Goal: Task Accomplishment & Management: Manage account settings

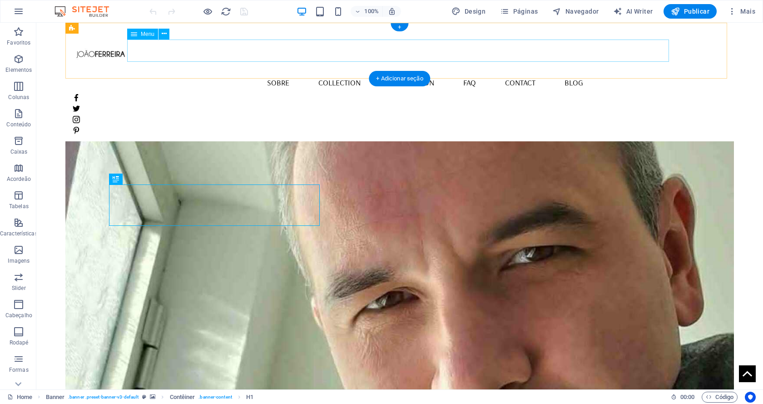
click at [618, 71] on nav "Home Sobre Collection Production FAQ Contact Blog" at bounding box center [400, 82] width 654 height 23
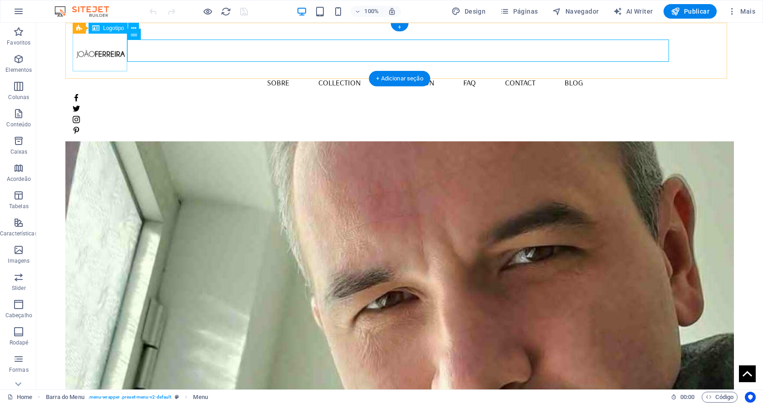
click at [111, 56] on div at bounding box center [400, 50] width 654 height 41
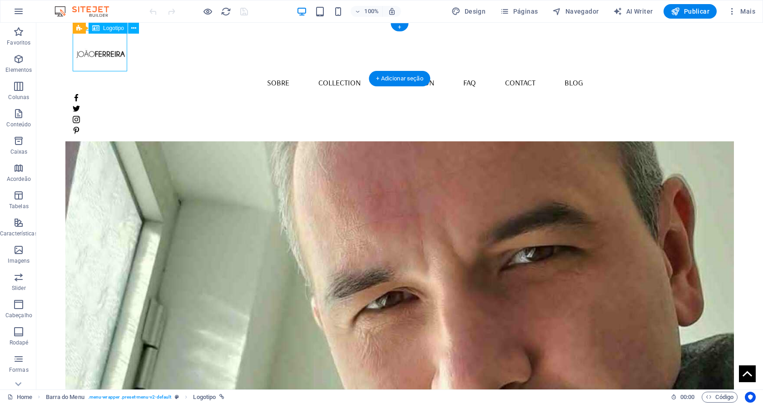
click at [115, 60] on div at bounding box center [400, 50] width 654 height 41
click at [135, 30] on icon at bounding box center [133, 29] width 5 height 10
click at [612, 71] on nav "Home Sobre Collection Production FAQ Contact Blog" at bounding box center [400, 82] width 654 height 23
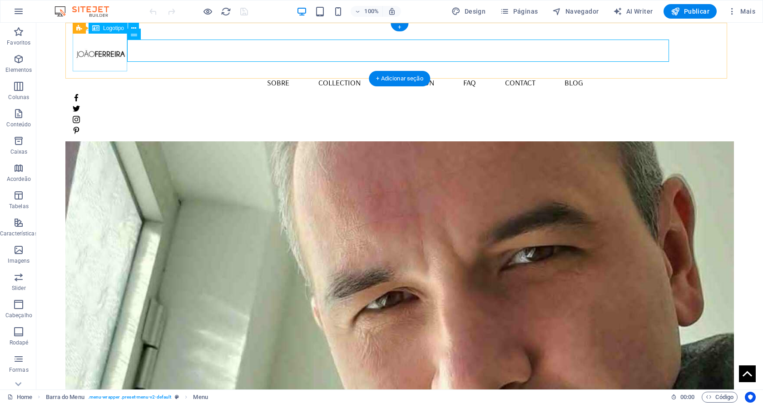
click at [118, 57] on div at bounding box center [400, 50] width 654 height 41
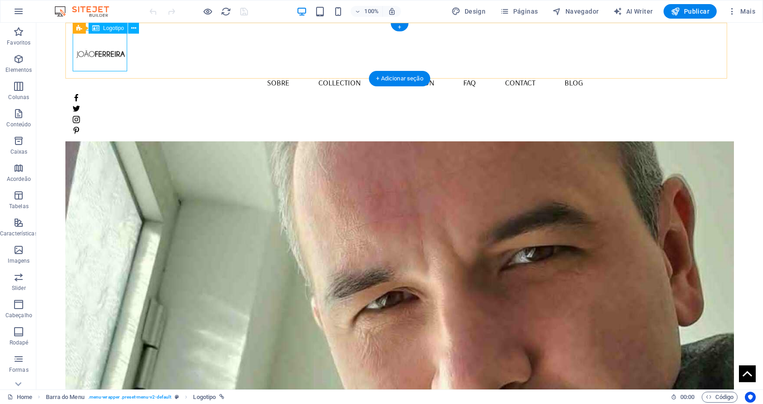
click at [113, 54] on div at bounding box center [400, 50] width 654 height 41
select select "px"
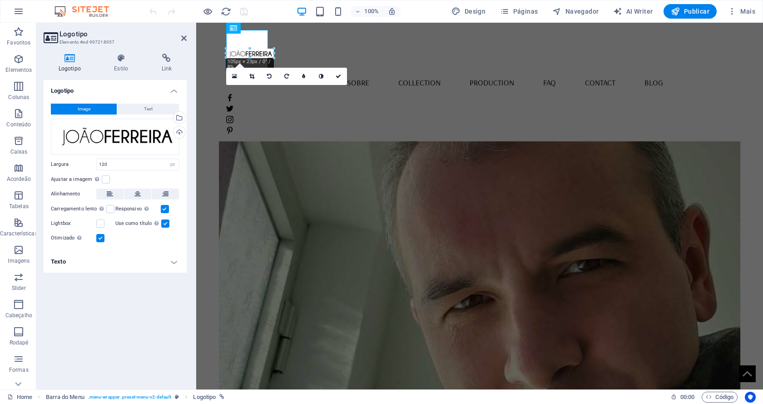
drag, startPoint x: 282, startPoint y: 60, endPoint x: 269, endPoint y: 49, distance: 16.8
type input "92"
click at [266, 58] on div at bounding box center [268, 58] width 5 height 5
click at [242, 11] on icon "save" at bounding box center [244, 11] width 10 height 10
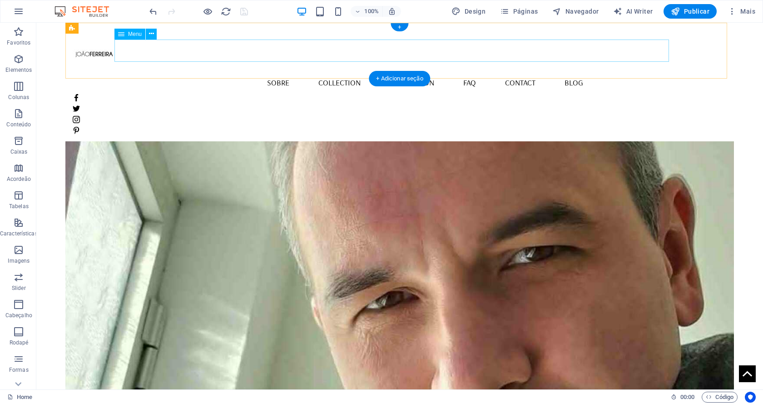
click at [593, 71] on nav "Home Sobre Collection Production FAQ Contact Blog" at bounding box center [400, 82] width 654 height 23
click at [586, 71] on nav "Home Sobre Collection Production FAQ Contact Blog" at bounding box center [400, 82] width 654 height 23
select select
select select "1"
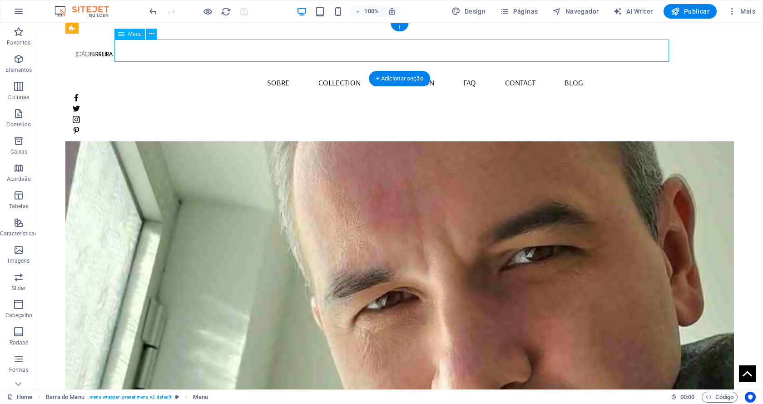
select select
select select "2"
select select
select select "3"
select select
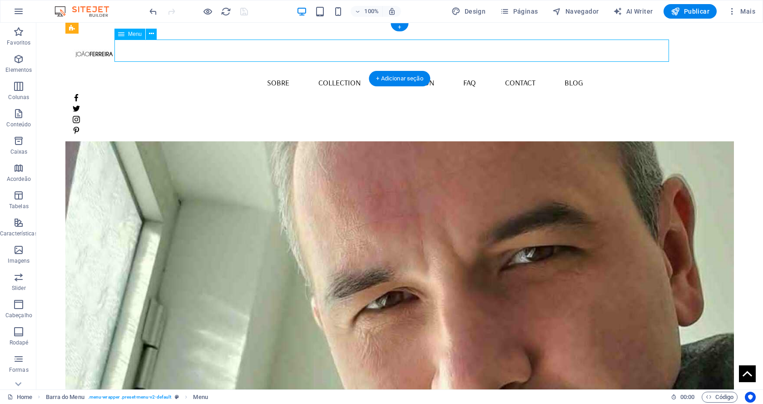
select select "4"
select select
select select "5"
select select
select select "7"
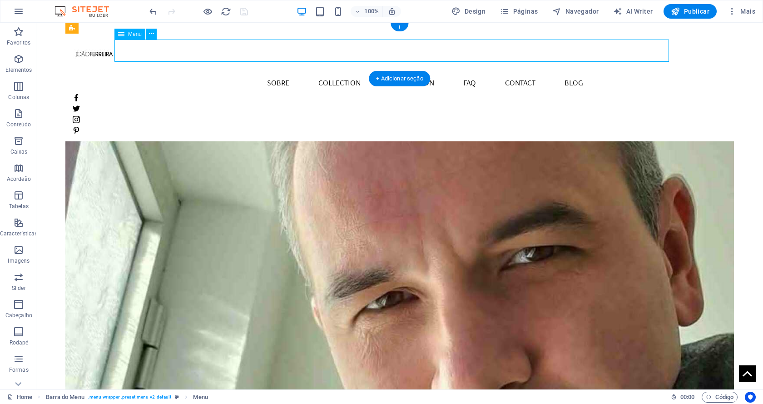
select select
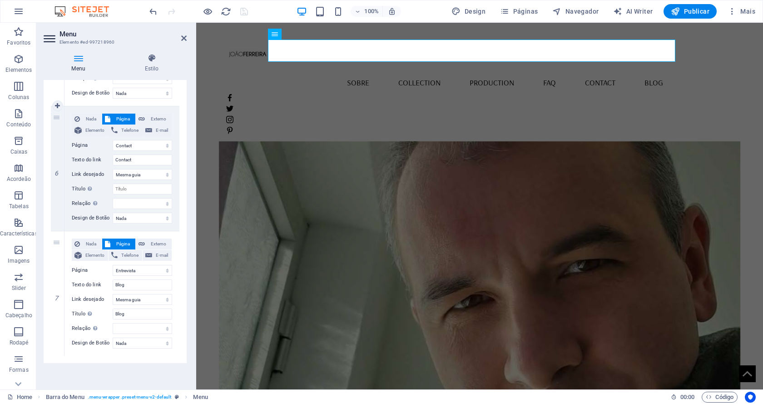
scroll to position [691, 0]
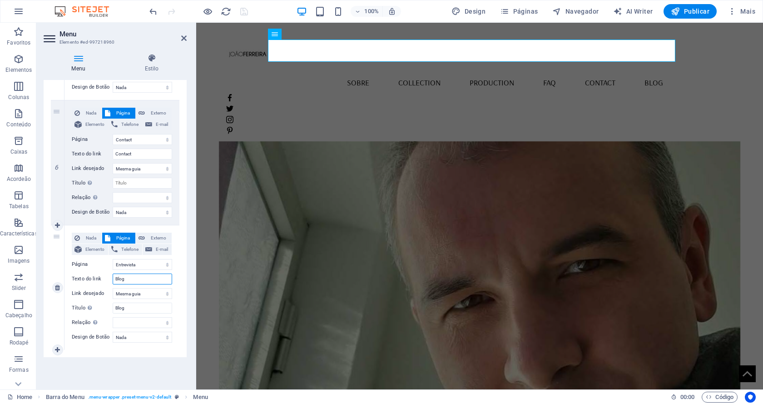
drag, startPoint x: 133, startPoint y: 279, endPoint x: 108, endPoint y: 276, distance: 25.1
click at [108, 276] on div "Texto do link Blog" at bounding box center [122, 279] width 100 height 11
type input "Entrevista"
select select
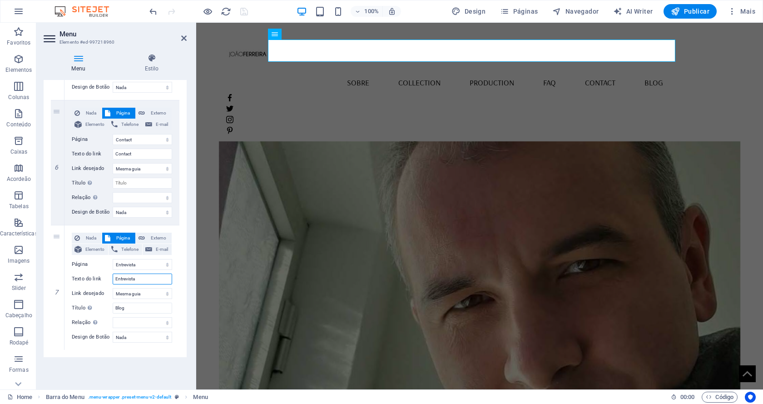
select select
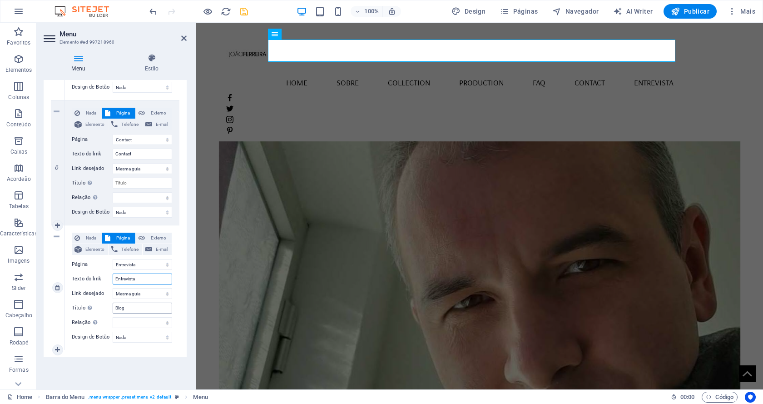
type input "Entrevista"
drag, startPoint x: 128, startPoint y: 310, endPoint x: 111, endPoint y: 307, distance: 17.0
click at [97, 307] on div "Título A descrição adicional do link não deve ser igual ao texto do link. O tít…" at bounding box center [122, 308] width 100 height 11
type input "Entrevi"
select select
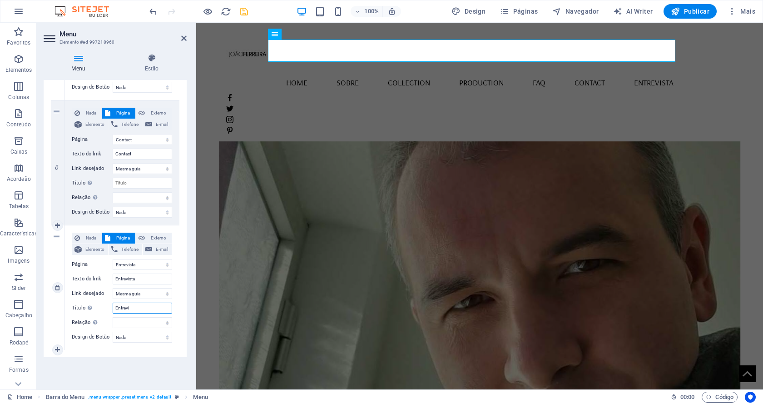
select select
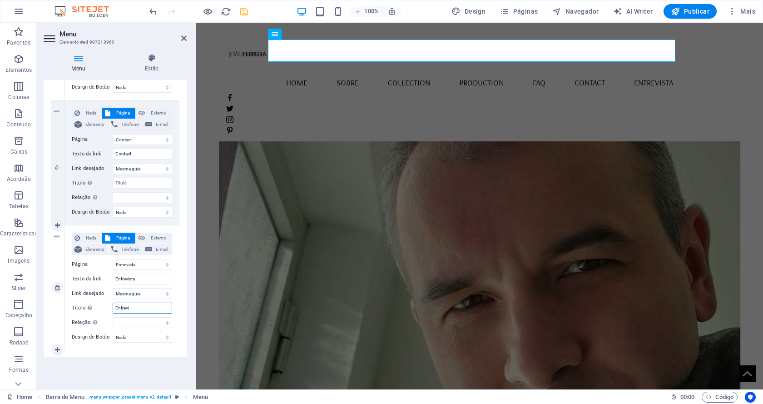
select select
type input "Entrevista"
select select
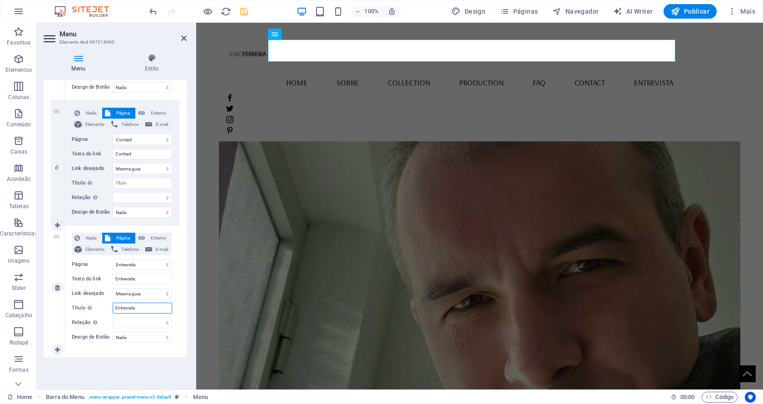
select select
type input "Entrevista"
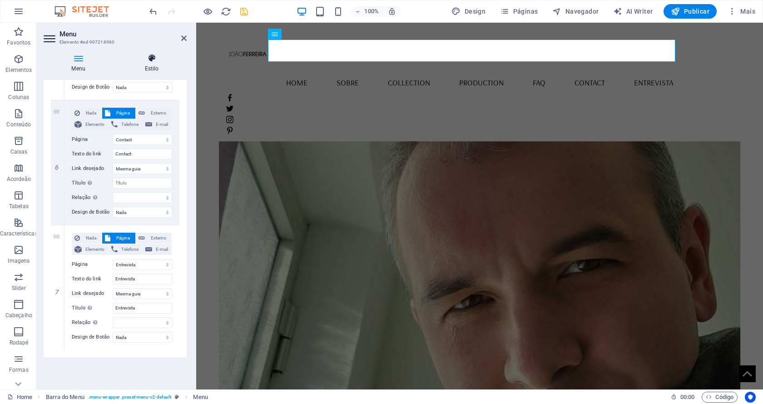
click at [150, 65] on h4 "Estilo" at bounding box center [152, 63] width 70 height 19
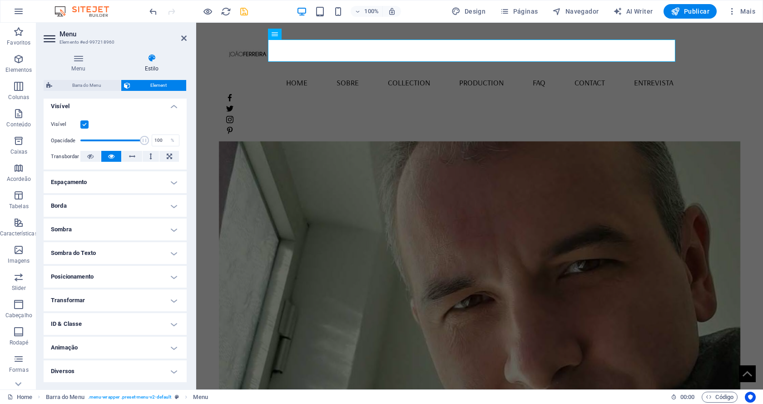
scroll to position [0, 0]
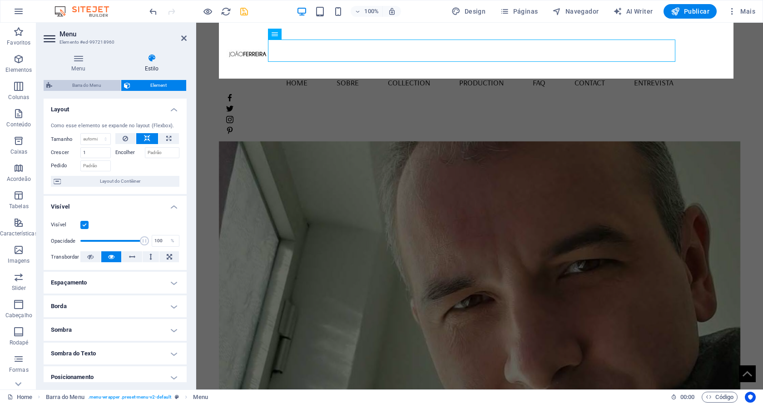
click at [91, 86] on span "Barra do Menu" at bounding box center [86, 85] width 63 height 11
select select "rem"
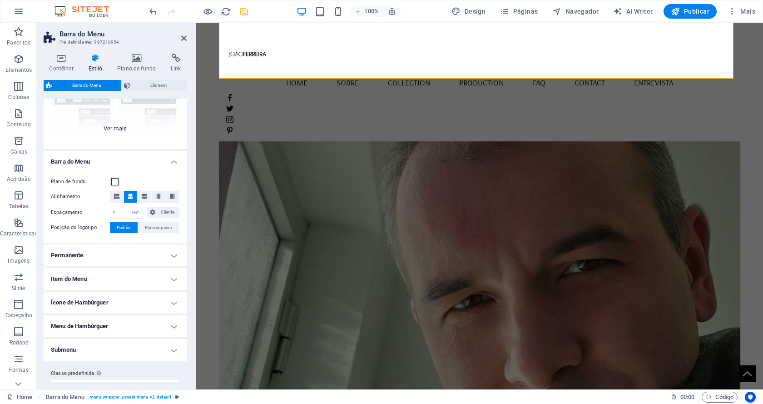
scroll to position [117, 0]
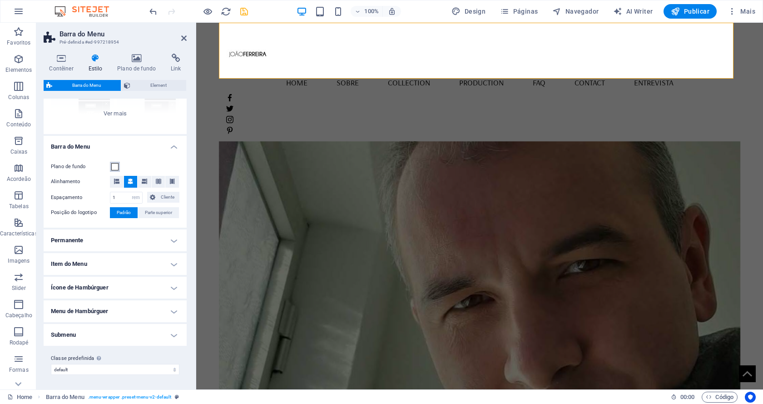
click at [114, 167] on span at bounding box center [114, 166] width 7 height 7
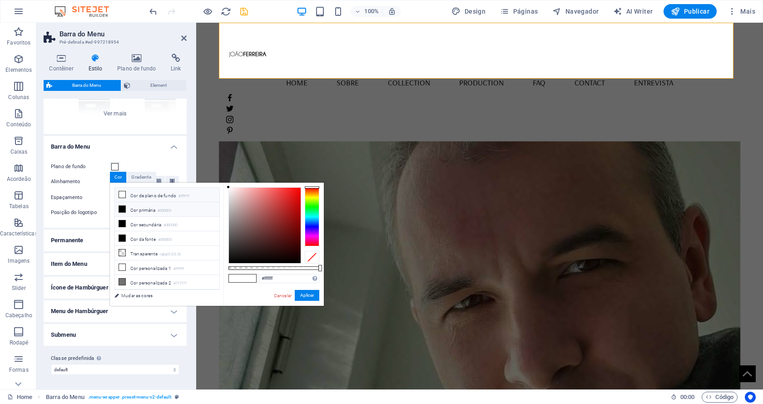
click at [138, 209] on li "Cor primária #000000" at bounding box center [167, 209] width 105 height 15
drag, startPoint x: 308, startPoint y: 291, endPoint x: 111, endPoint y: 269, distance: 197.6
click at [308, 291] on button "Aplicar" at bounding box center [307, 295] width 25 height 11
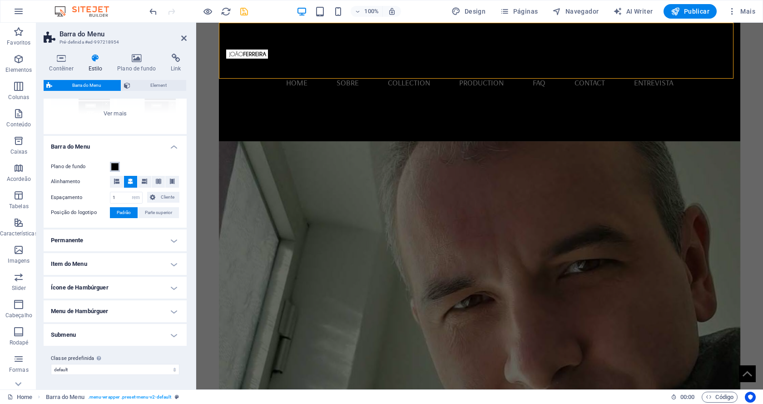
click at [114, 169] on span at bounding box center [114, 166] width 7 height 7
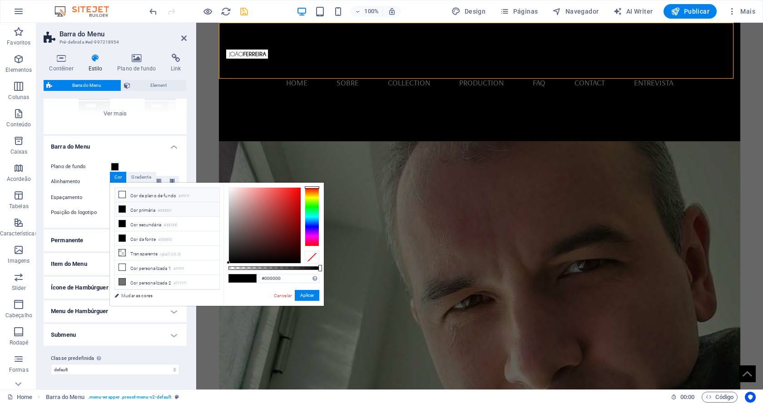
click at [131, 195] on li "Cor de plano de fundo #ffffff" at bounding box center [167, 195] width 105 height 15
click at [157, 254] on li "Transparente rgba(0,0,0,.0)" at bounding box center [167, 253] width 105 height 15
click at [151, 253] on li "Transparente rgba(0,0,0,.0)" at bounding box center [167, 253] width 105 height 15
click at [163, 267] on li "Cor personalizada 1 #ffffff" at bounding box center [167, 267] width 105 height 15
type input "#ffffff"
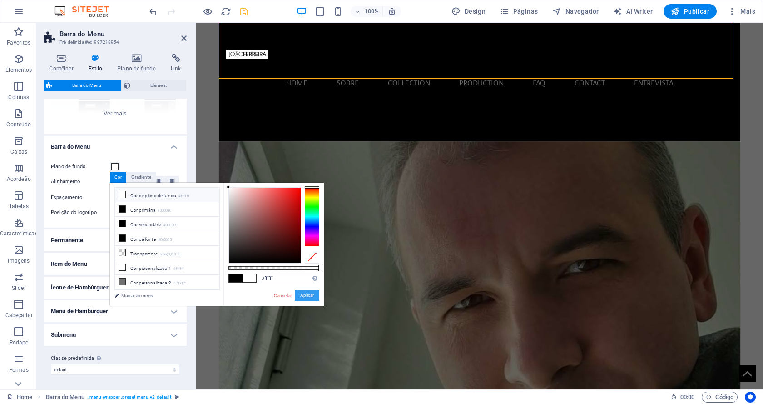
click at [307, 296] on button "Aplicar" at bounding box center [307, 295] width 25 height 11
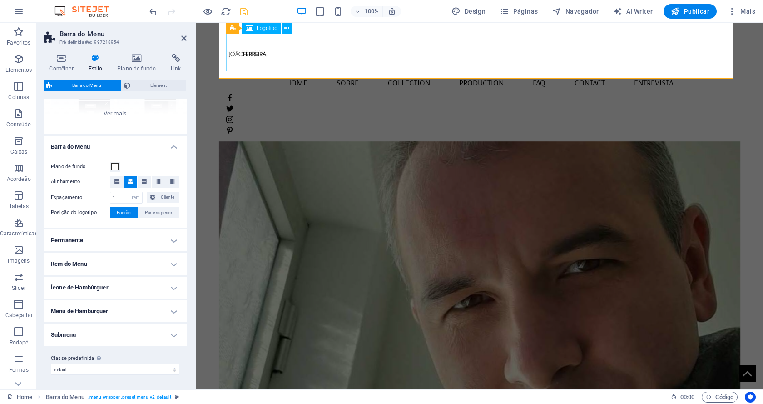
click at [259, 54] on div at bounding box center [479, 50] width 507 height 41
click at [354, 71] on nav "Home Sobre Collection Production FAQ Contact Entrevista" at bounding box center [479, 82] width 507 height 23
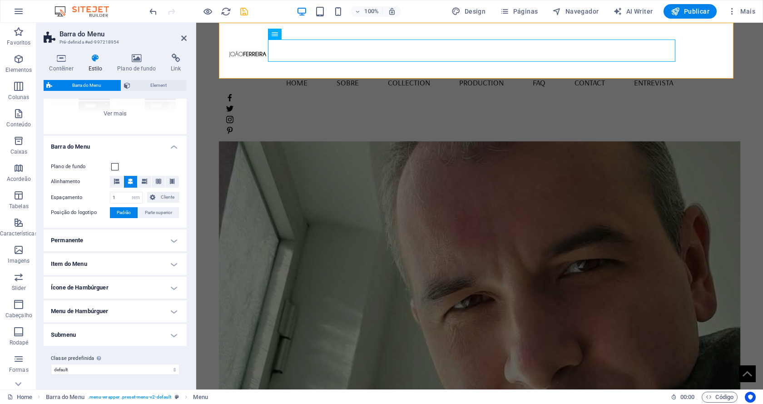
click at [245, 17] on div at bounding box center [199, 11] width 102 height 15
click at [242, 14] on icon "save" at bounding box center [244, 11] width 10 height 10
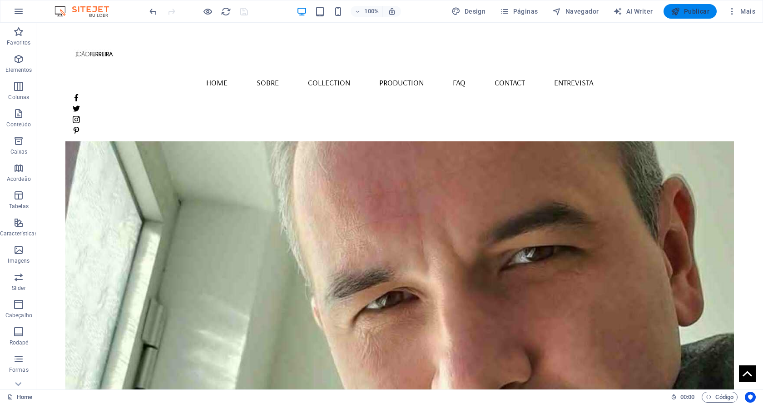
click at [694, 11] on span "Publicar" at bounding box center [690, 11] width 39 height 9
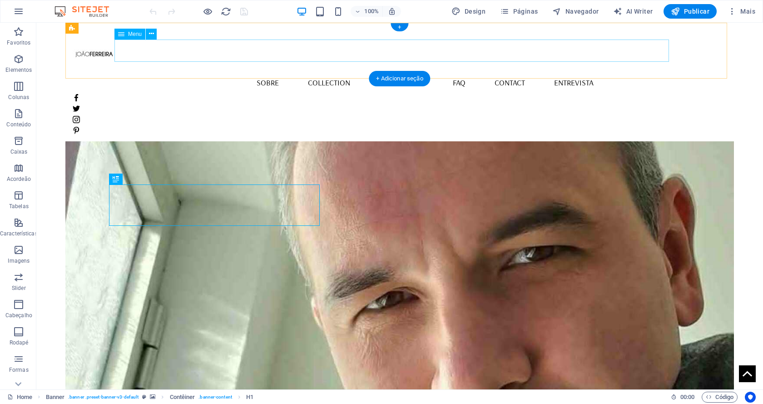
click at [571, 71] on nav "Home Sobre Collection Production FAQ Contact Entrevista" at bounding box center [400, 82] width 654 height 23
select select
select select "1"
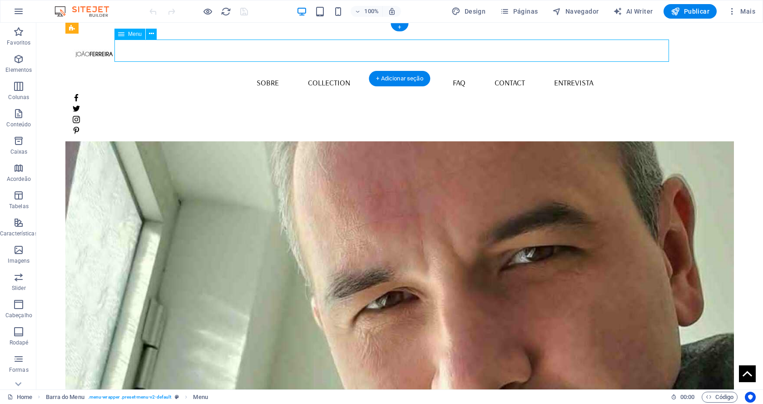
select select
select select "2"
select select
select select "3"
select select
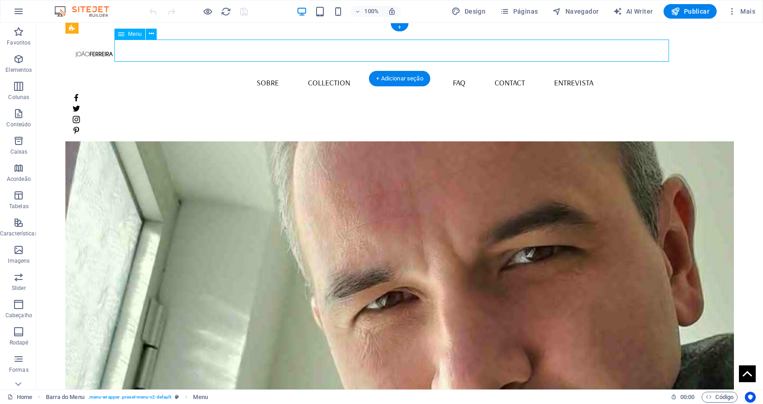
select select "4"
select select
select select "5"
select select
select select "7"
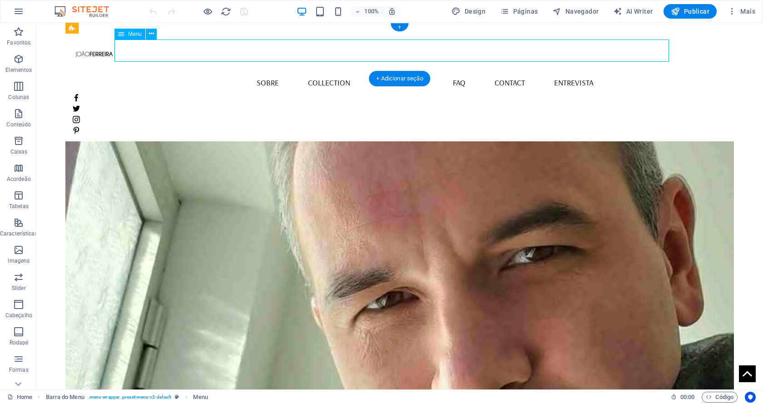
select select
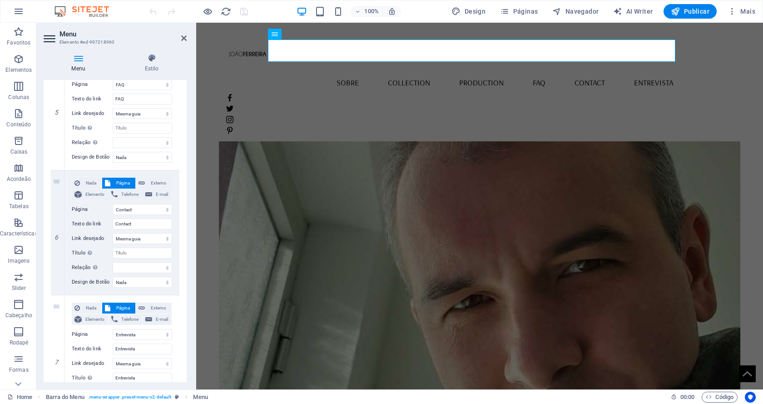
scroll to position [691, 0]
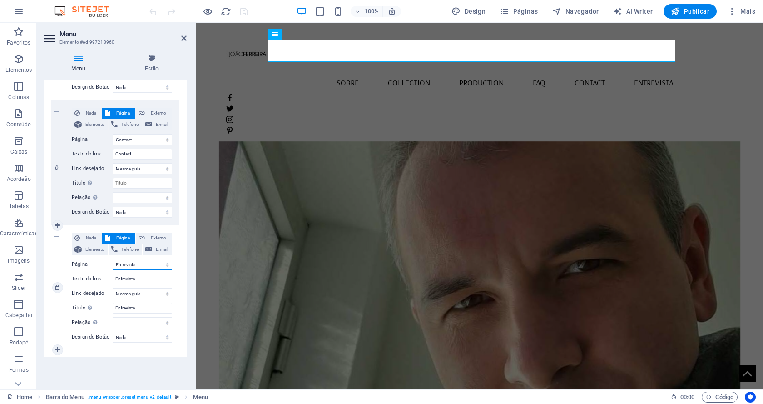
click at [164, 266] on select "Home Sobre Collection Production FAQ Contact Legal Notice Entrevista Entrevista…" at bounding box center [143, 264] width 60 height 11
click at [150, 296] on select "Nova guia Mesma guia Sobreposição" at bounding box center [143, 293] width 60 height 11
click at [113, 288] on select "Nova guia Mesma guia Sobreposição" at bounding box center [143, 293] width 60 height 11
click at [155, 337] on select "Nada Padrão Primário Secundário" at bounding box center [143, 337] width 60 height 11
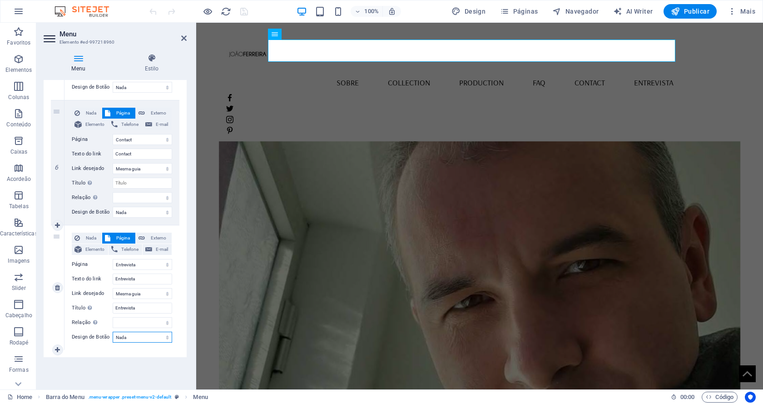
click at [155, 337] on select "Nada Padrão Primário Secundário" at bounding box center [143, 337] width 60 height 11
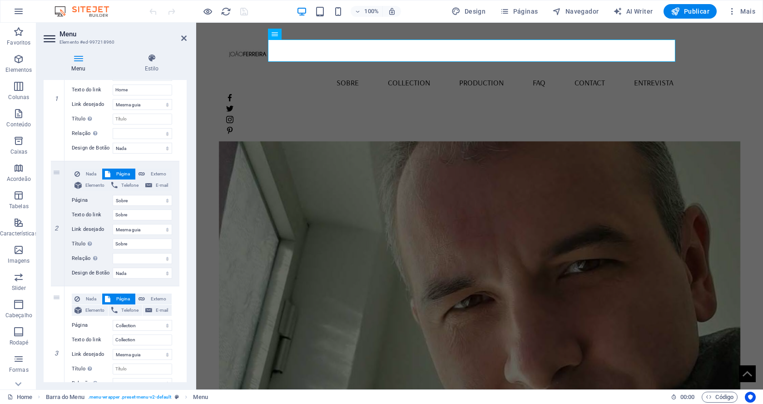
scroll to position [0, 0]
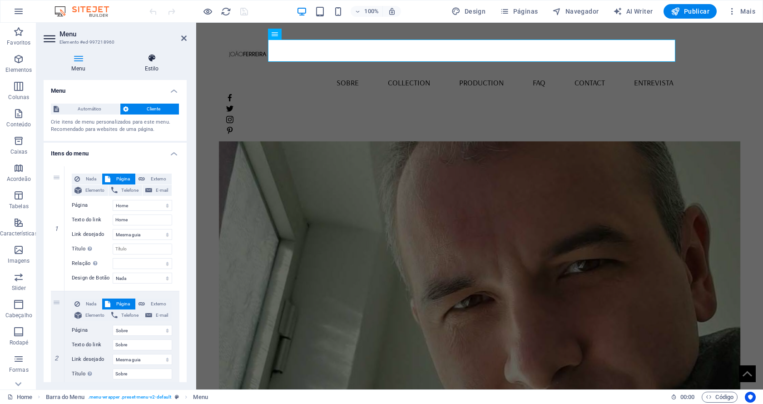
click at [152, 65] on h4 "Estilo" at bounding box center [152, 63] width 70 height 19
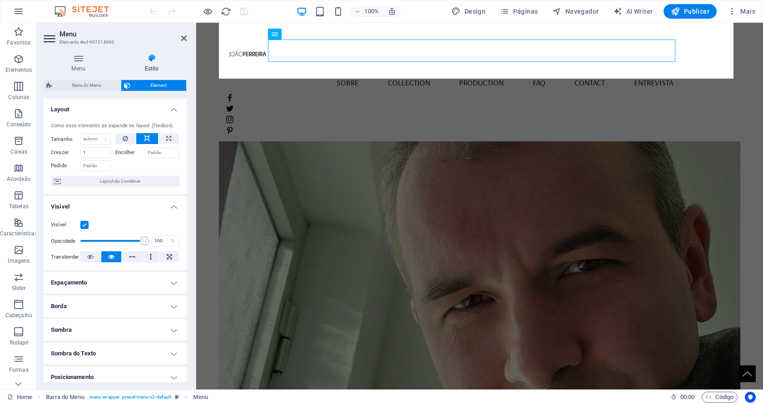
click at [87, 85] on span "Barra do Menu" at bounding box center [86, 85] width 63 height 11
select select "rem"
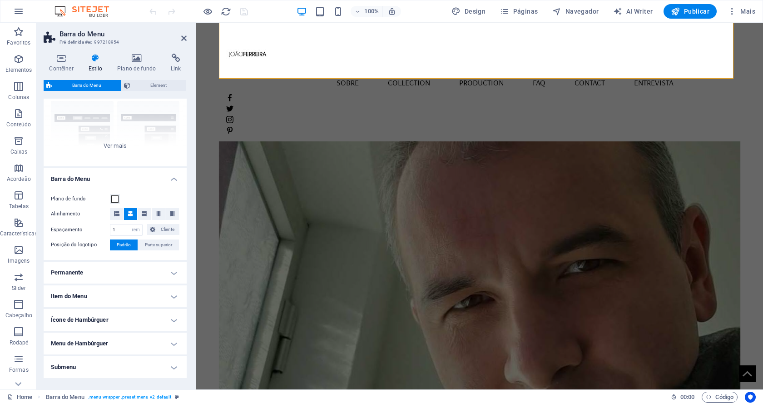
scroll to position [91, 0]
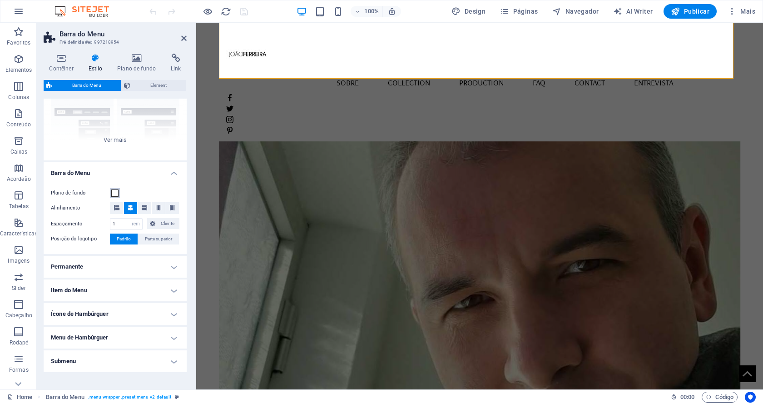
click at [115, 192] on span at bounding box center [114, 192] width 7 height 7
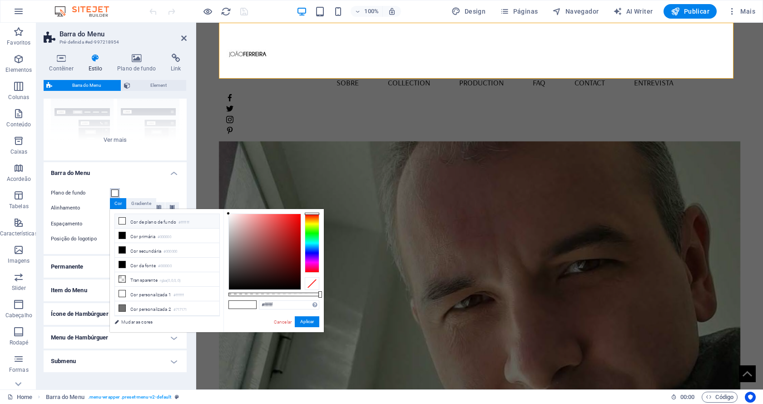
click at [115, 192] on span at bounding box center [114, 192] width 7 height 7
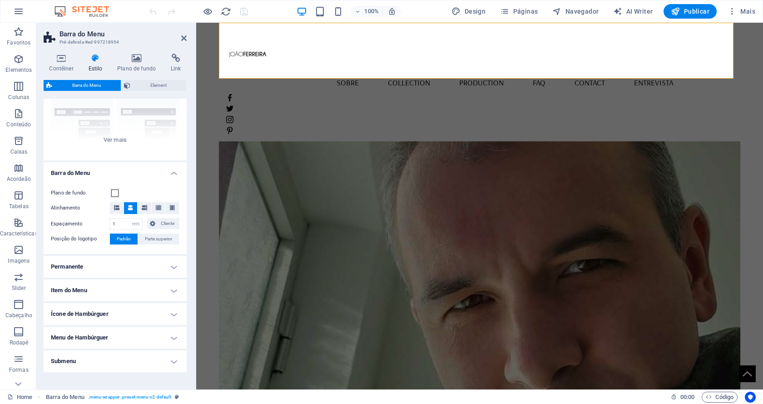
click at [133, 192] on div "Plano de fundo" at bounding box center [115, 193] width 129 height 11
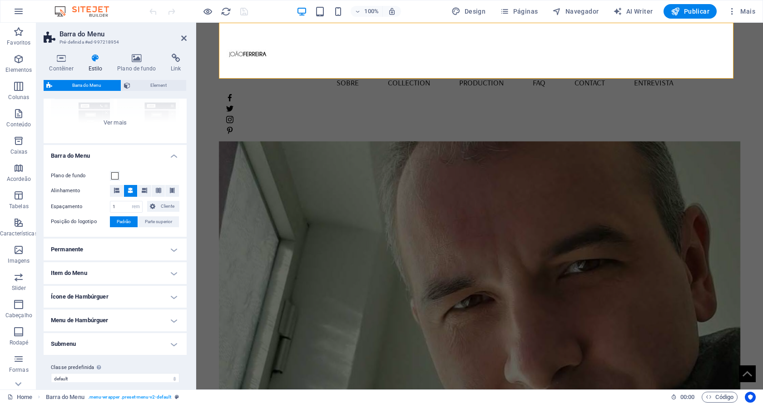
scroll to position [117, 0]
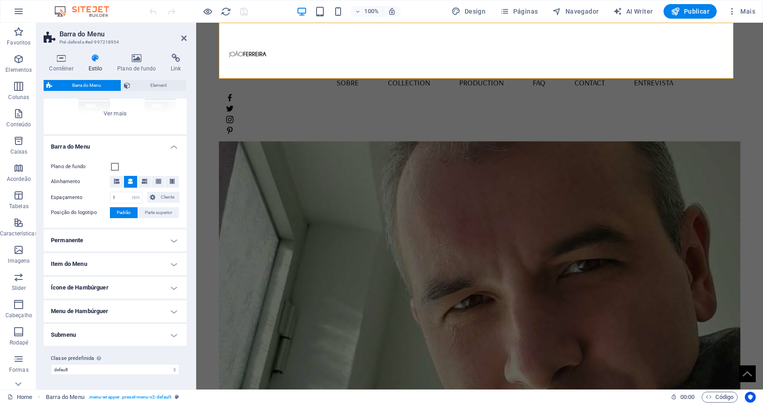
click at [121, 244] on h4 "Permanente" at bounding box center [115, 240] width 143 height 22
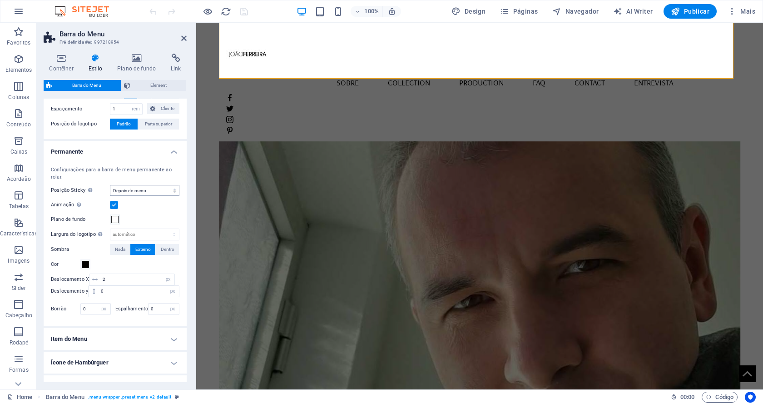
scroll to position [208, 0]
click at [112, 218] on span at bounding box center [114, 217] width 7 height 7
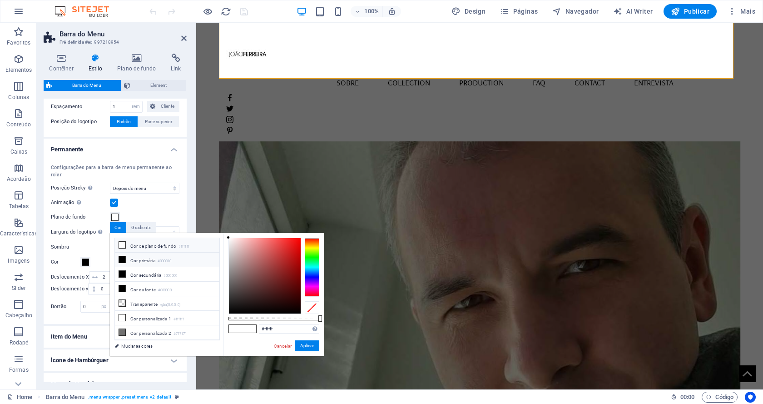
click at [139, 258] on li "Cor primária #000000" at bounding box center [167, 260] width 105 height 15
type input "#000000"
click at [140, 259] on li "Cor primária #000000" at bounding box center [167, 260] width 105 height 15
click at [309, 345] on button "Aplicar" at bounding box center [307, 345] width 25 height 11
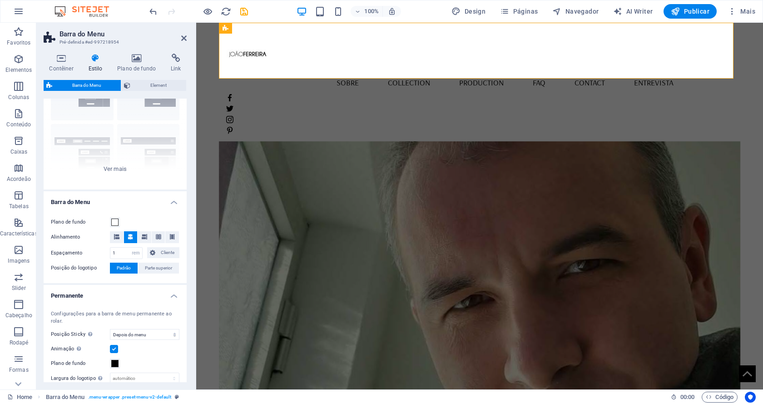
scroll to position [0, 0]
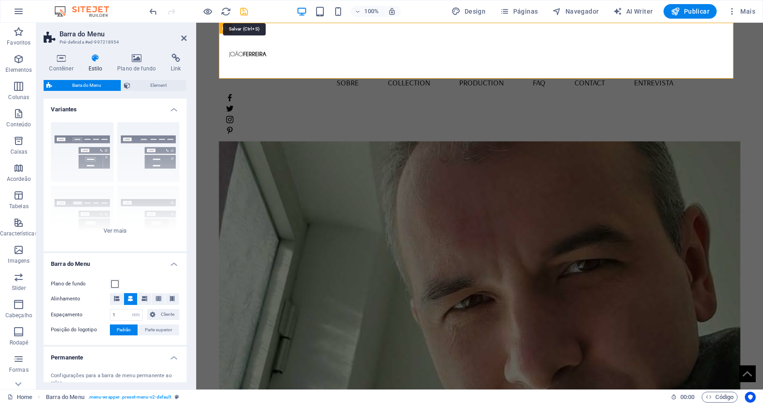
click at [241, 15] on icon "save" at bounding box center [244, 11] width 10 height 10
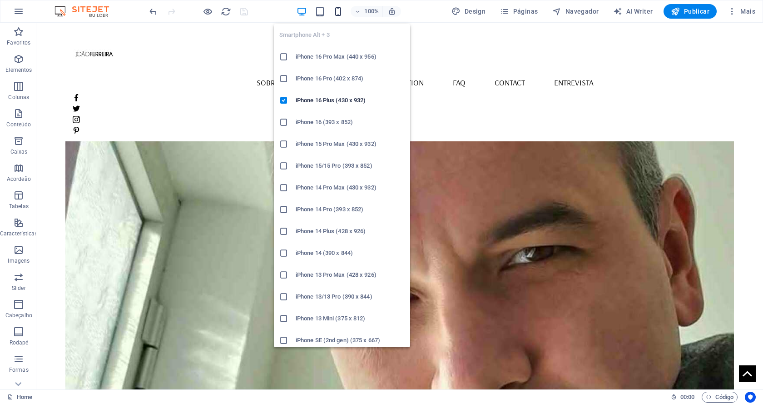
click at [337, 12] on icon "button" at bounding box center [338, 11] width 10 height 10
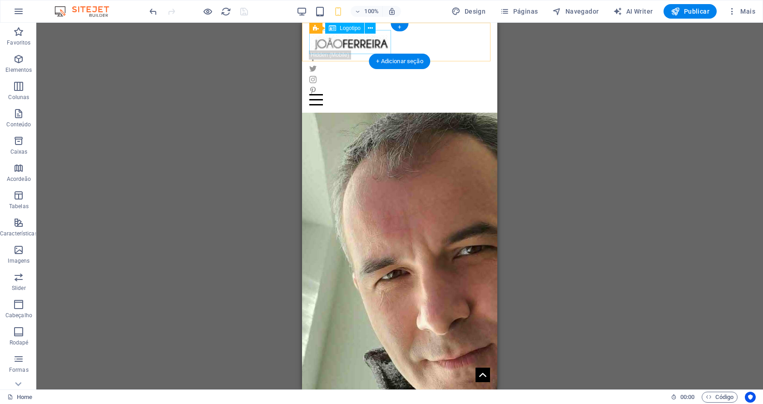
click at [348, 40] on div at bounding box center [399, 42] width 181 height 24
click at [369, 28] on icon at bounding box center [370, 29] width 5 height 10
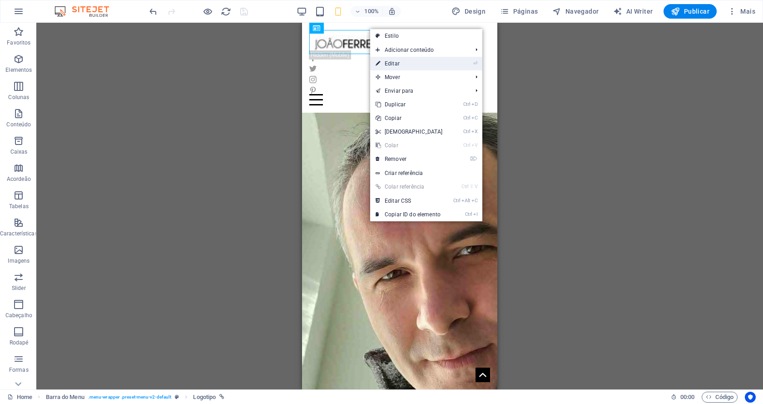
click at [408, 67] on link "⏎ Editar" at bounding box center [409, 64] width 78 height 14
select select "px"
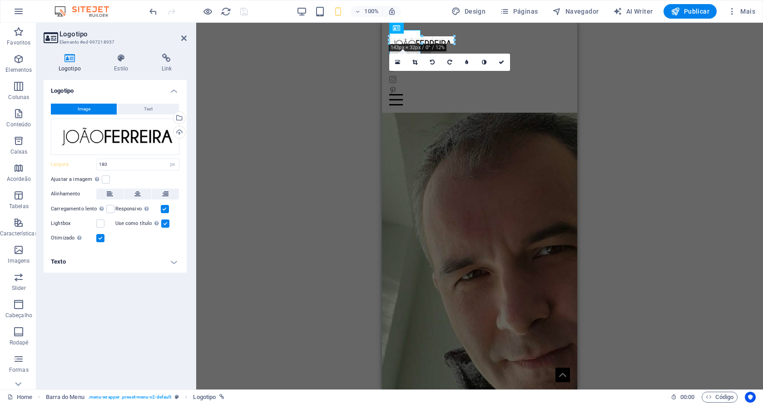
drag, startPoint x: 472, startPoint y: 53, endPoint x: 39, endPoint y: 8, distance: 434.9
type input "69"
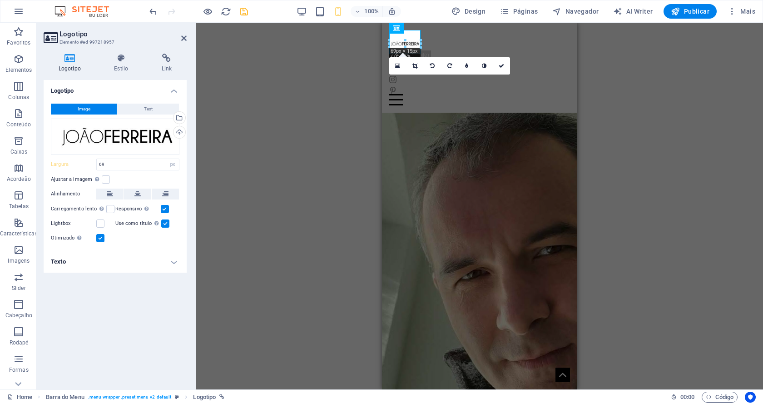
click at [280, 125] on div "H1 Banner Contêiner Barra do Menu Menu Botão Logotipo Ícones de Mídia Social Íc…" at bounding box center [479, 206] width 567 height 367
click at [702, 12] on span "Publicar" at bounding box center [690, 11] width 39 height 9
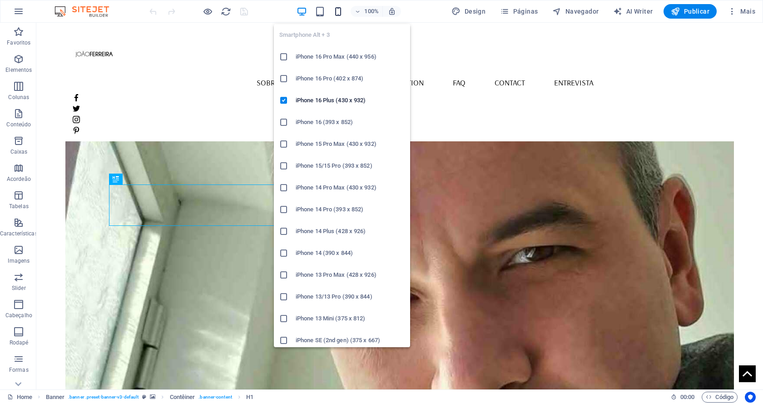
click at [343, 10] on icon "button" at bounding box center [338, 11] width 10 height 10
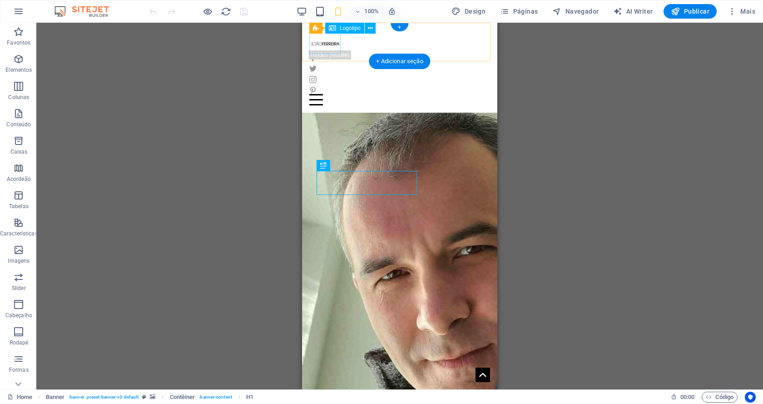
click at [331, 44] on div at bounding box center [399, 42] width 181 height 24
click at [334, 46] on div at bounding box center [399, 42] width 181 height 24
select select "px"
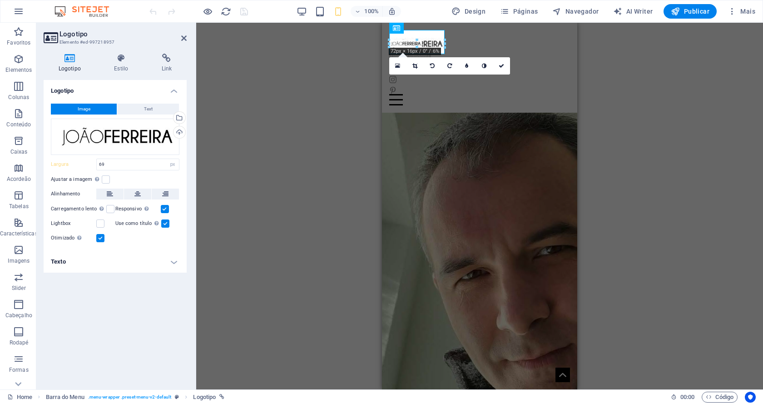
drag, startPoint x: 421, startPoint y: 47, endPoint x: 47, endPoint y: 30, distance: 374.4
type input "122"
click at [294, 129] on div "H1 Banner Contêiner Menu Barra do Menu Logotipo Ícones de Mídia Social 180 170 …" at bounding box center [479, 206] width 567 height 367
click at [684, 11] on span "Publicar" at bounding box center [690, 11] width 39 height 9
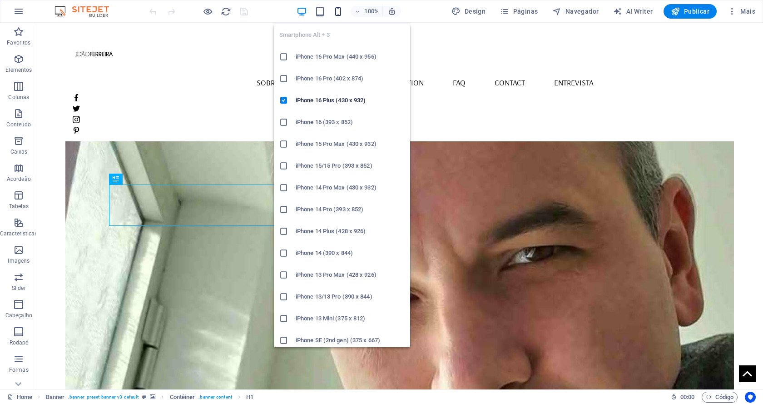
click at [339, 12] on icon "button" at bounding box center [338, 11] width 10 height 10
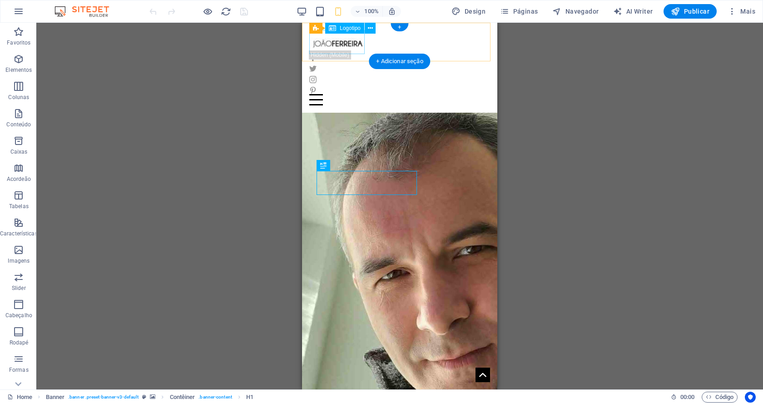
click at [352, 42] on div at bounding box center [399, 42] width 181 height 24
select select "px"
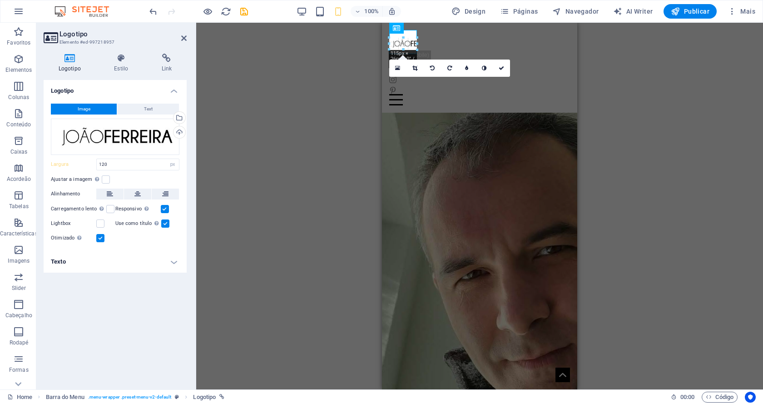
drag, startPoint x: 417, startPoint y: 50, endPoint x: 418, endPoint y: 45, distance: 5.6
type input "120"
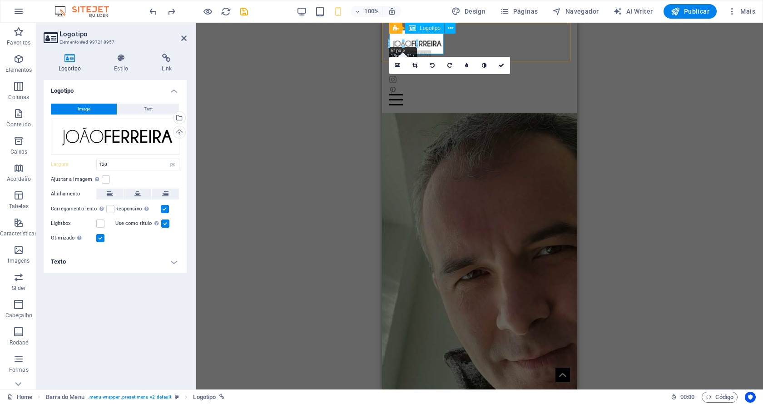
click at [433, 41] on div at bounding box center [479, 42] width 181 height 24
click at [328, 134] on div "H1 Banner Contêiner Barra do Menu Menu Ícones de Mídia Social Ícones de Mídia S…" at bounding box center [479, 206] width 567 height 367
click at [643, 141] on div "H1 Banner Contêiner Barra do Menu Menu Ícones de Mídia Social Ícones de Mídia S…" at bounding box center [479, 206] width 567 height 367
click at [501, 65] on icon at bounding box center [501, 65] width 5 height 5
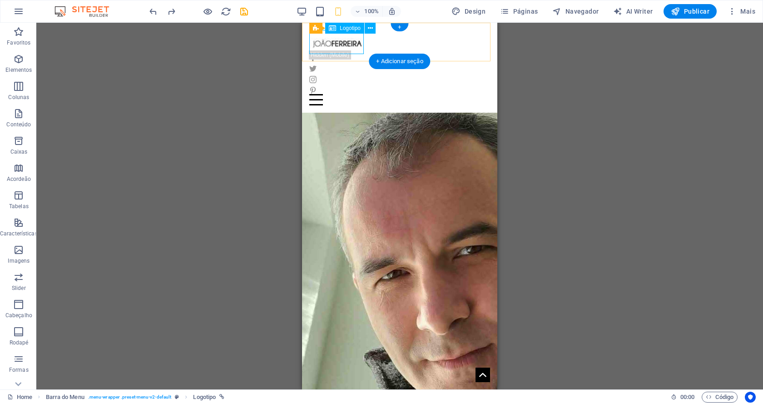
click at [357, 41] on div at bounding box center [399, 42] width 181 height 24
click at [370, 29] on icon at bounding box center [370, 29] width 5 height 10
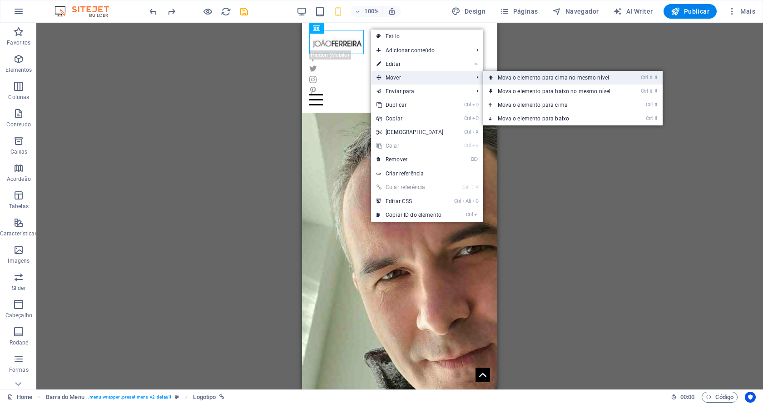
click at [552, 81] on link "Ctrl ⇧ ⬆ Mova o elemento para cima no mesmo nível" at bounding box center [556, 78] width 146 height 14
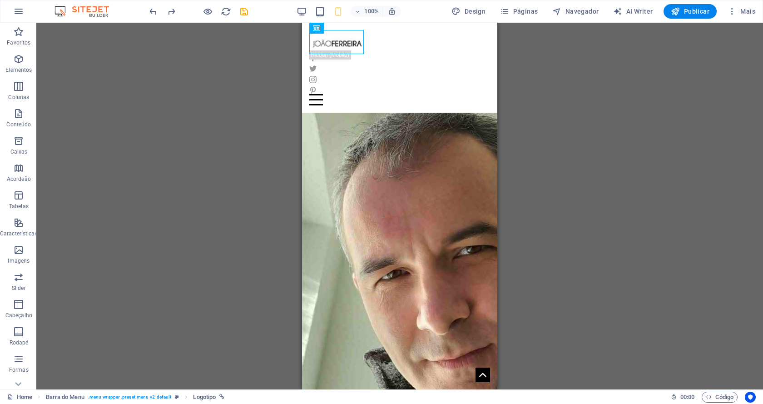
click at [249, 92] on div "H1 Banner Contêiner Barra do Menu Menu Ícones de Mídia Social Ícones de Mídia S…" at bounding box center [399, 206] width 727 height 367
click at [698, 12] on span "Publicar" at bounding box center [690, 11] width 39 height 9
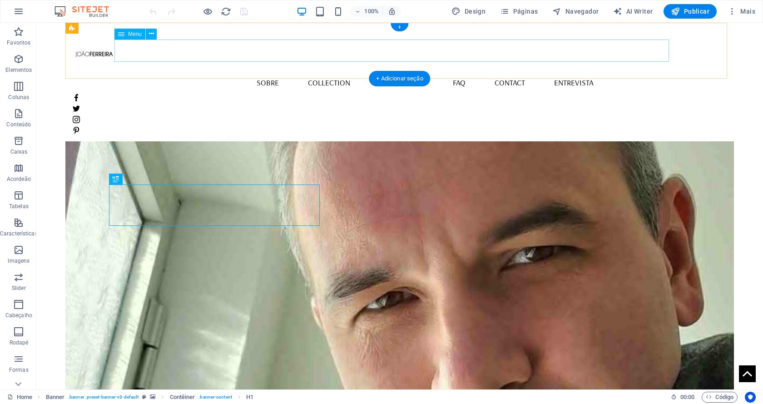
click at [304, 71] on nav "Home Sobre Collection Production FAQ Contact Entrevista" at bounding box center [400, 82] width 654 height 23
select select
select select "1"
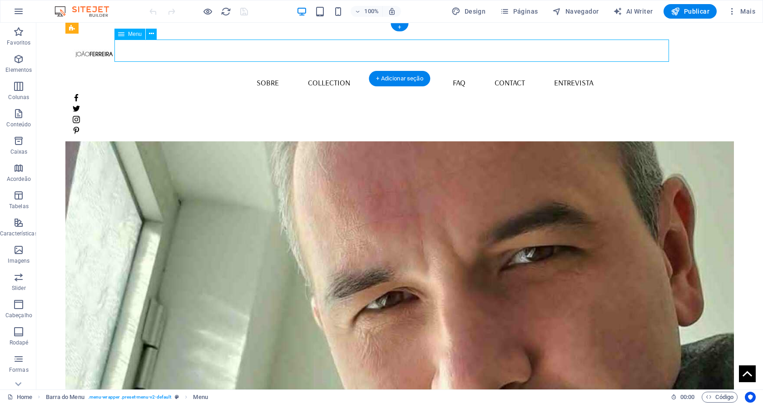
select select
select select "2"
select select
select select "3"
select select
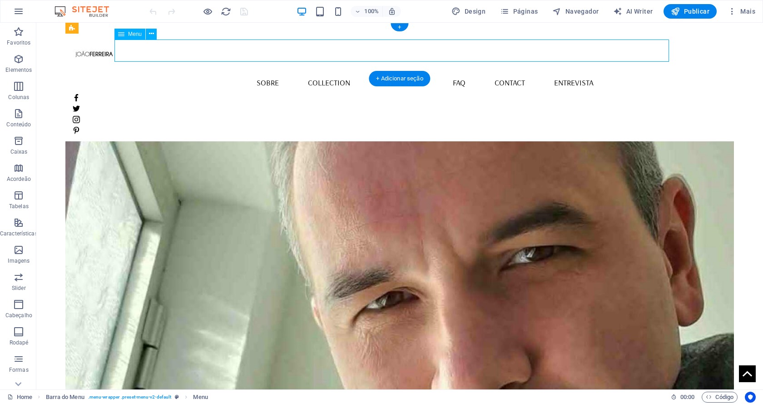
select select "4"
select select
select select "5"
select select
select select "7"
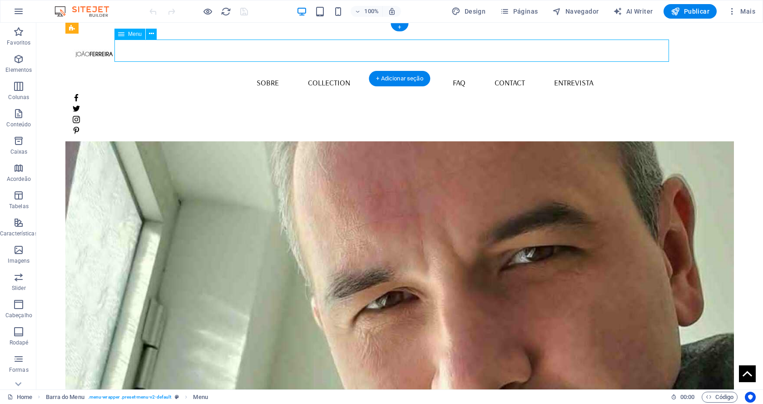
select select
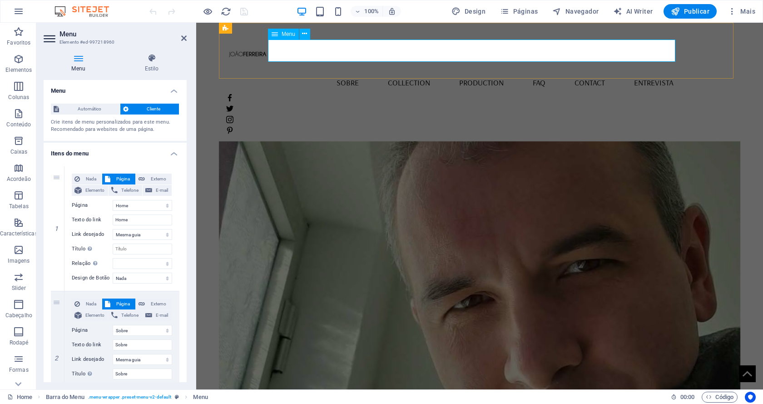
click at [277, 35] on icon at bounding box center [275, 34] width 6 height 11
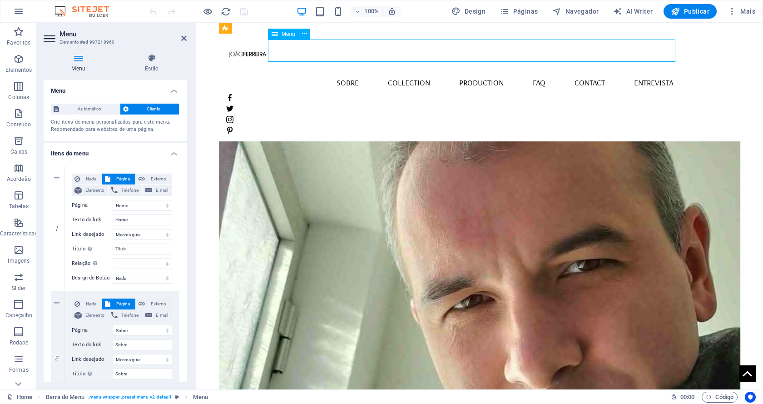
click at [281, 35] on div "Menu" at bounding box center [283, 34] width 31 height 11
click at [305, 34] on icon at bounding box center [304, 34] width 5 height 10
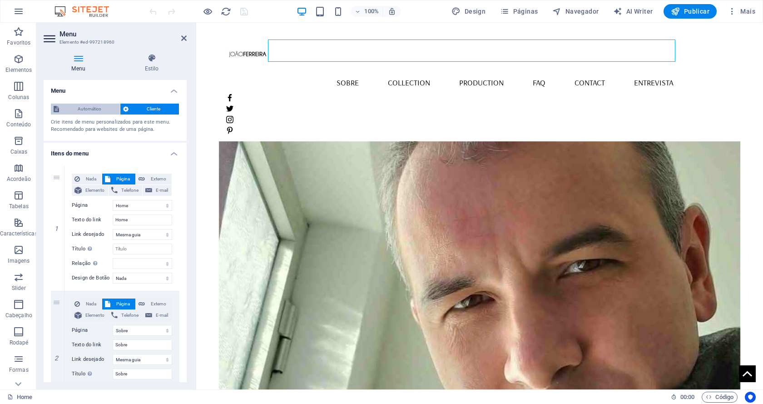
click at [86, 111] on span "Automático" at bounding box center [89, 109] width 55 height 11
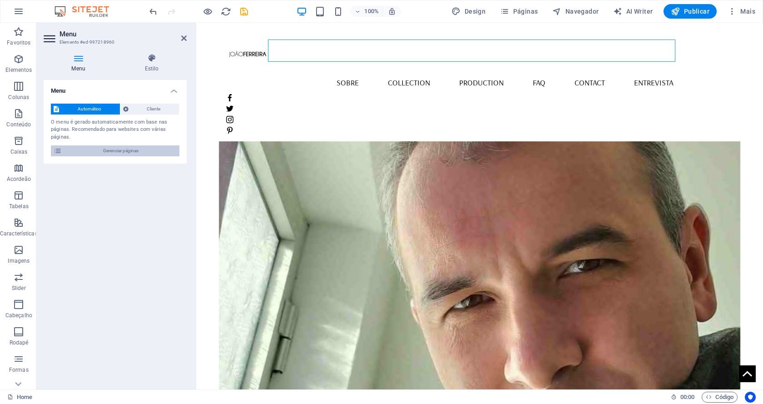
click at [88, 149] on span "Gerenciar páginas" at bounding box center [121, 150] width 112 height 11
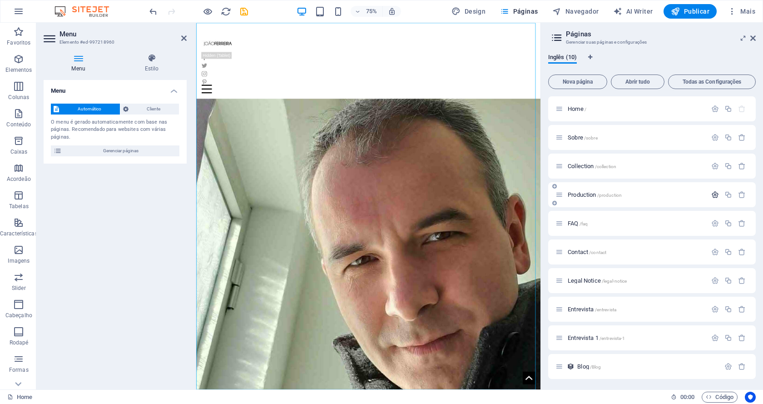
click at [713, 193] on icon "button" at bounding box center [716, 195] width 8 height 8
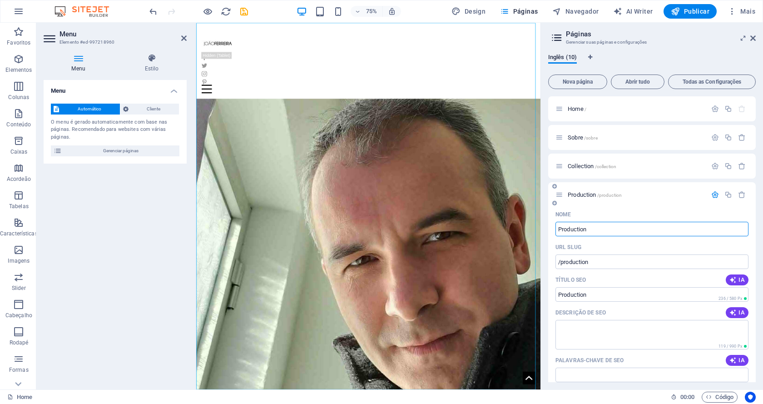
drag, startPoint x: 591, startPoint y: 228, endPoint x: 576, endPoint y: 229, distance: 15.0
click at [576, 229] on input "Production" at bounding box center [652, 229] width 193 height 15
click at [600, 230] on input "Production" at bounding box center [652, 229] width 193 height 15
click at [683, 51] on div "Inglês (10) Nova página Abrir tudo Todas as Configurações Home / Sobre /sobre C…" at bounding box center [652, 217] width 222 height 343
click at [703, 80] on span "Todas as Configurações" at bounding box center [713, 81] width 80 height 5
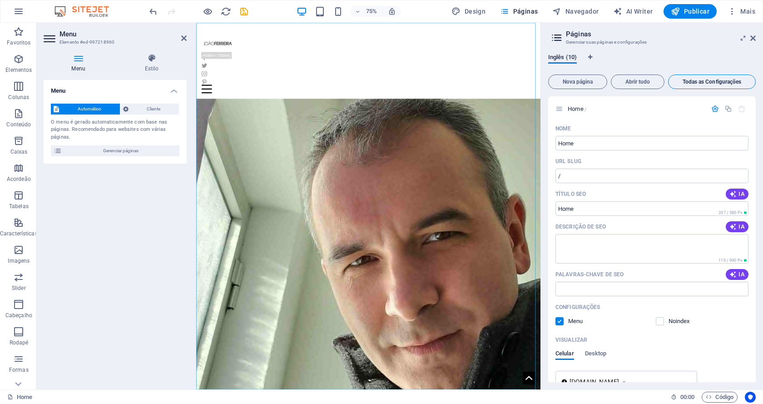
scroll to position [3111, 0]
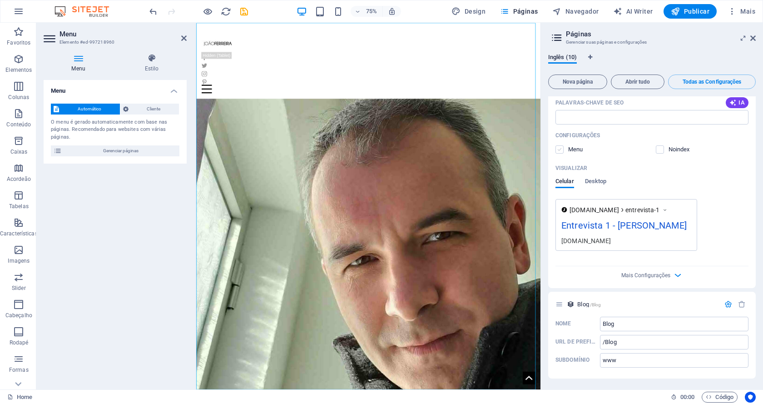
click at [563, 146] on label at bounding box center [560, 149] width 8 height 8
click at [0, 0] on input "checkbox" at bounding box center [0, 0] width 0 height 0
click at [689, 10] on span "Publicar" at bounding box center [690, 11] width 39 height 9
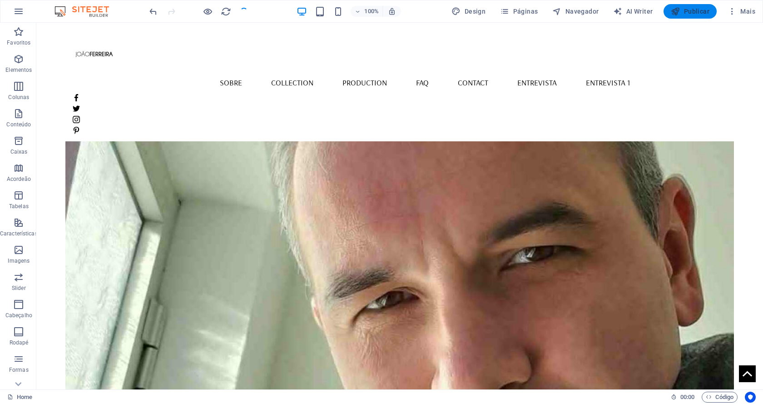
click at [691, 10] on span "Publicar" at bounding box center [690, 11] width 39 height 9
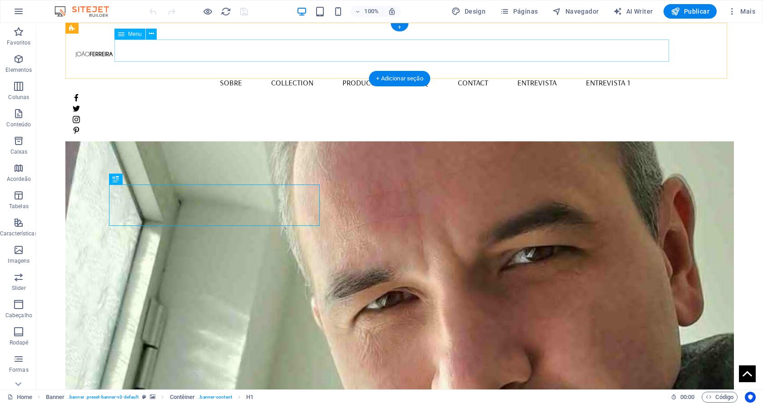
click at [612, 71] on nav "Home Sobre Collection Production FAQ Contact Entrevista Entrevista 1" at bounding box center [400, 82] width 654 height 23
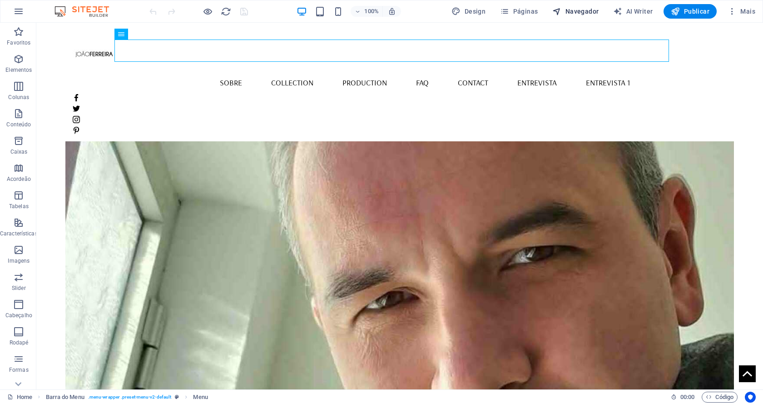
click at [568, 8] on span "Navegador" at bounding box center [576, 11] width 46 height 9
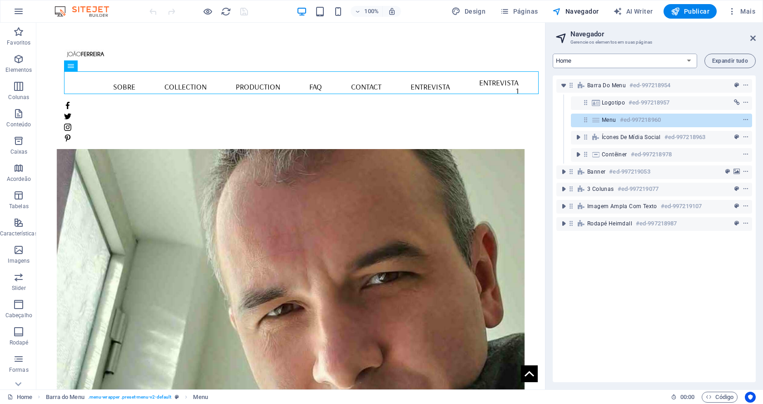
click at [688, 62] on select "Home Sobre Collection Production FAQ Contact Legal Notice Entrevista Entrevista…" at bounding box center [625, 61] width 145 height 15
select select "18255012-en"
click at [553, 54] on select "Home Sobre Collection Production FAQ Contact Legal Notice Entrevista Entrevista…" at bounding box center [625, 61] width 145 height 15
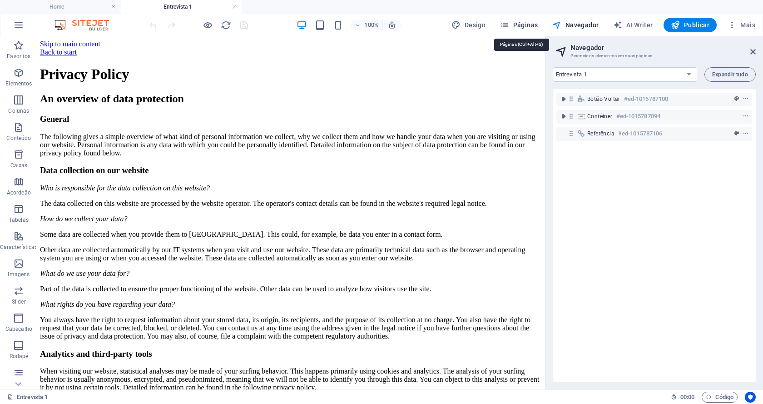
click at [517, 21] on span "Páginas" at bounding box center [519, 24] width 38 height 9
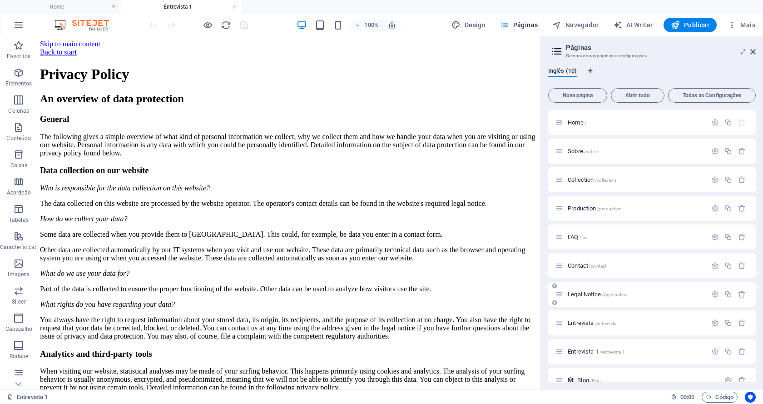
scroll to position [14, 0]
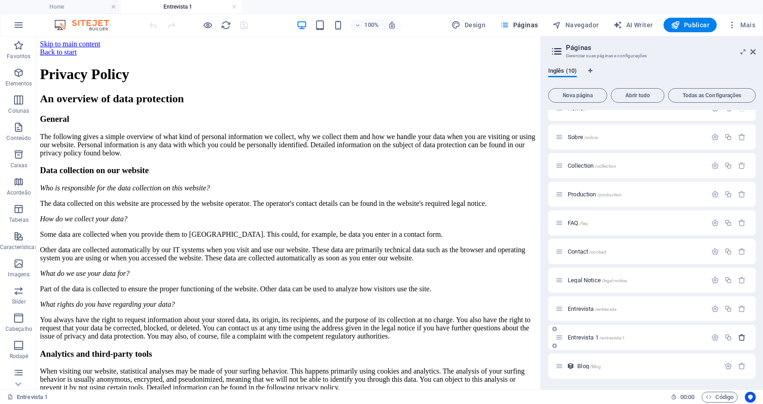
click at [742, 335] on icon "button" at bounding box center [742, 338] width 8 height 8
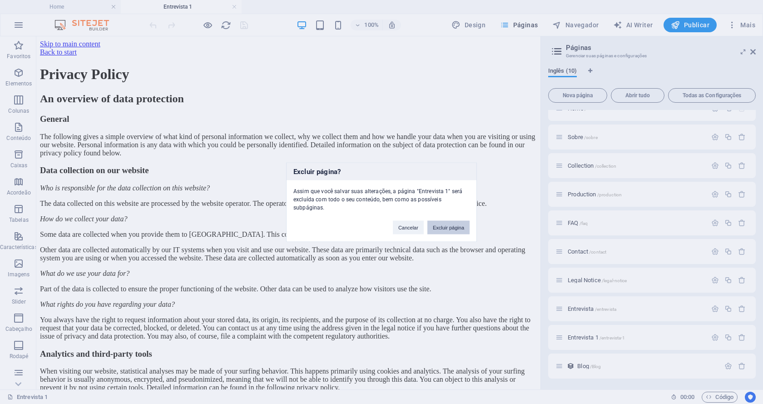
click at [439, 225] on button "Excluir página" at bounding box center [449, 227] width 42 height 14
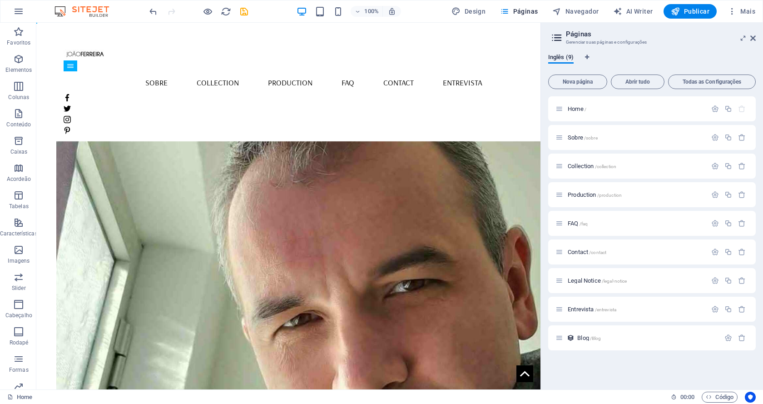
scroll to position [0, 0]
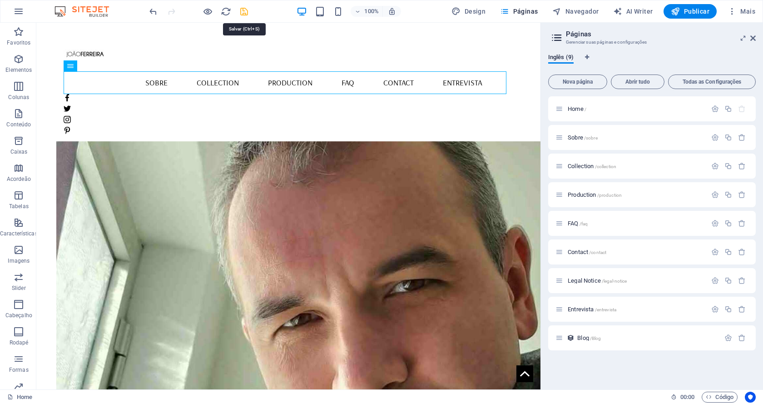
click at [242, 10] on icon "save" at bounding box center [244, 11] width 10 height 10
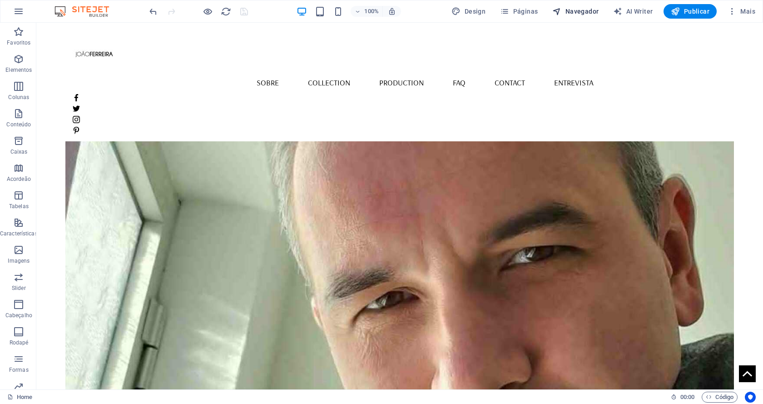
click at [580, 10] on span "Navegador" at bounding box center [576, 11] width 46 height 9
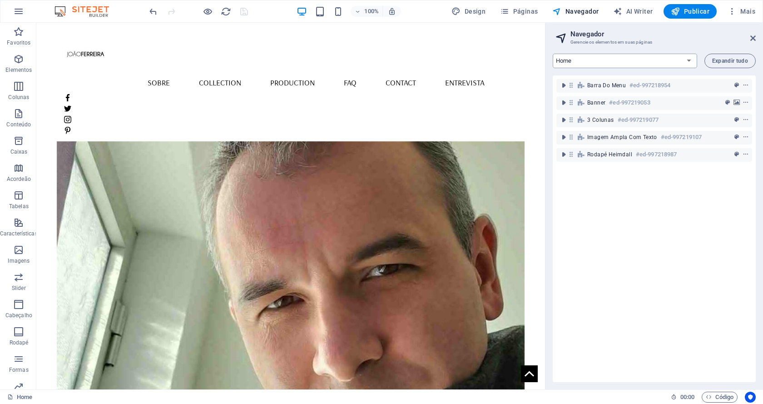
click at [688, 60] on select "Home Sobre Collection Production FAQ Contact Legal Notice Entrevista Blog" at bounding box center [625, 61] width 145 height 15
select select "18247985-en"
click at [553, 54] on select "Home Sobre Collection Production FAQ Contact Legal Notice Entrevista Blog" at bounding box center [625, 61] width 145 height 15
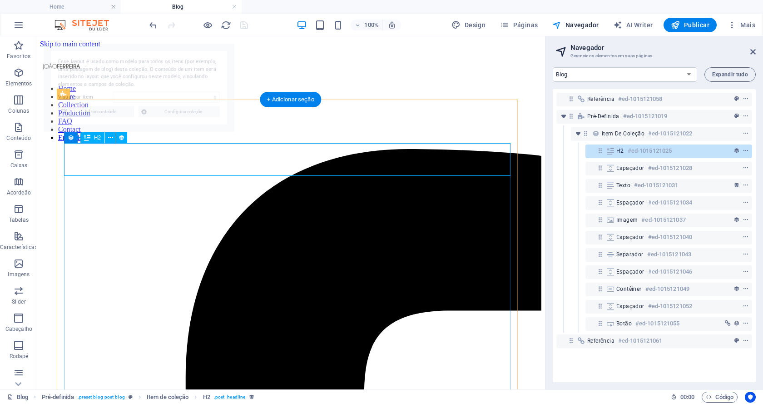
select select "68e25fc63e4e29b2860a1f80"
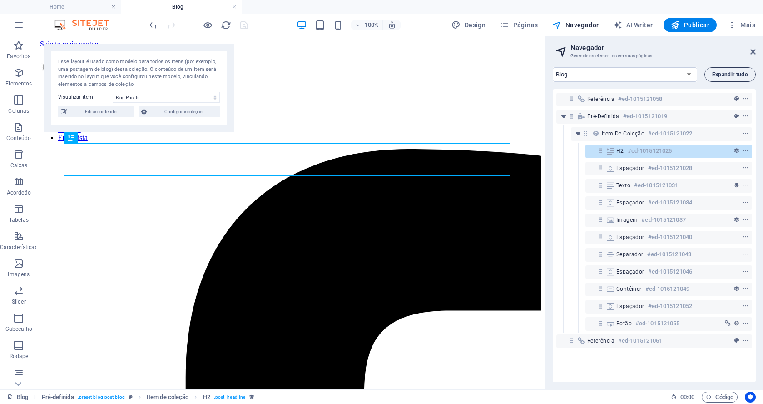
click at [730, 75] on span "Expandir tudo" at bounding box center [731, 74] width 36 height 5
click at [723, 72] on span "Expandir tudo" at bounding box center [731, 74] width 36 height 5
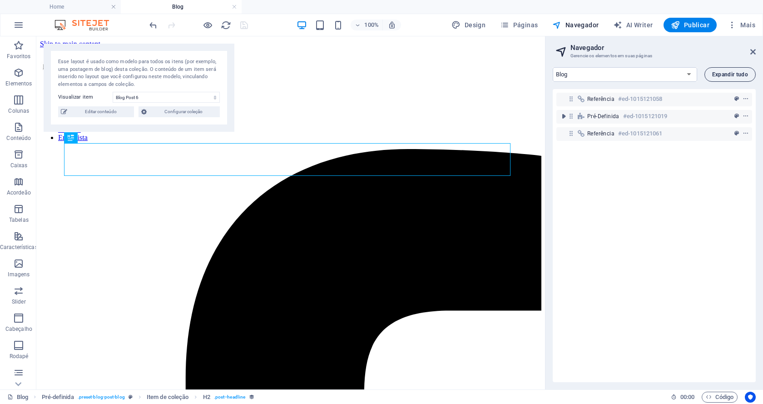
click at [720, 72] on span "Expandir tudo" at bounding box center [731, 74] width 36 height 5
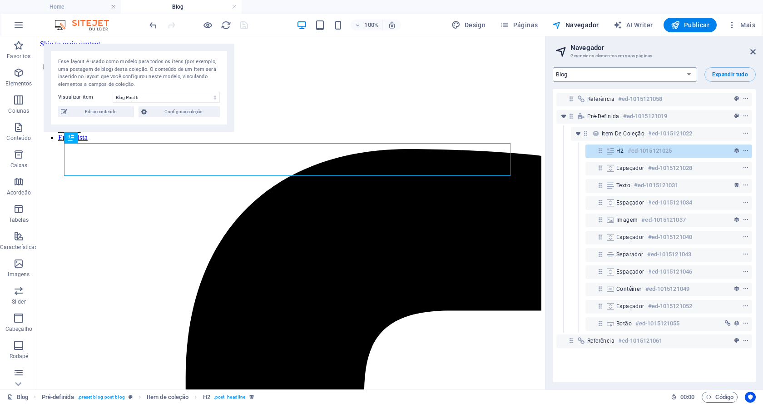
click at [688, 72] on select "Home Sobre Collection Production FAQ Contact Legal Notice Entrevista Blog" at bounding box center [625, 74] width 145 height 15
click at [553, 67] on select "Home Sobre Collection Production FAQ Contact Legal Notice Entrevista Blog" at bounding box center [625, 74] width 145 height 15
click at [101, 107] on span "Editar conteúdo" at bounding box center [100, 111] width 61 height 11
select select
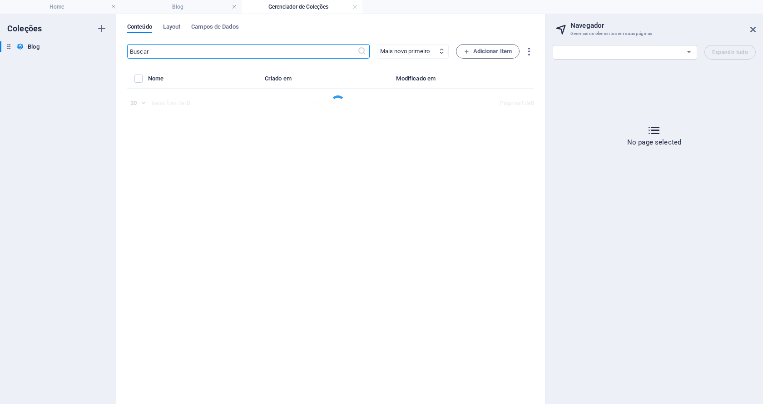
select select "Category 2"
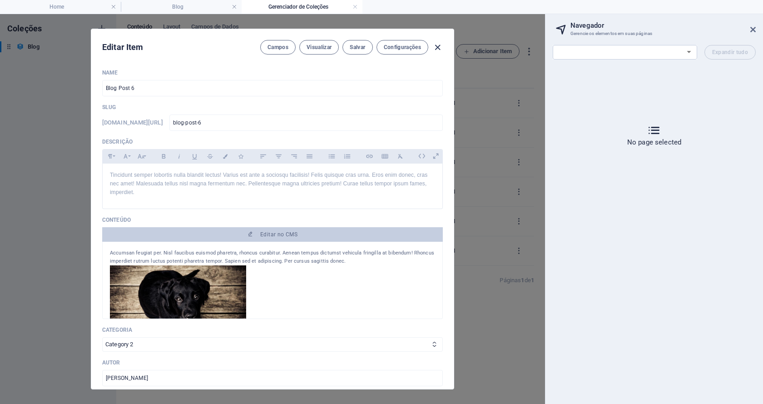
click at [437, 49] on icon "button" at bounding box center [438, 47] width 10 height 10
type input "2025-10-06"
type input "blog-post-6"
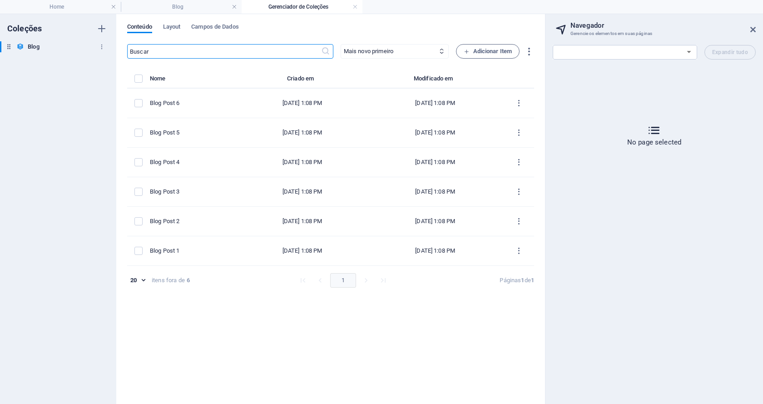
click at [8, 46] on icon at bounding box center [9, 47] width 8 height 8
click at [102, 46] on icon "button" at bounding box center [102, 47] width 6 height 6
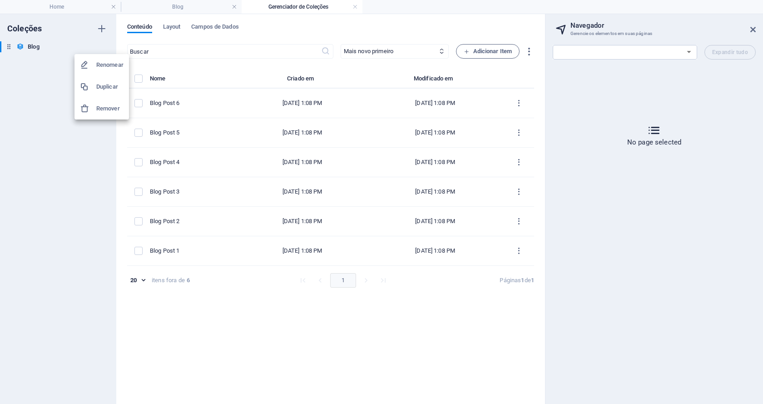
click at [8, 45] on div at bounding box center [381, 202] width 763 height 404
click at [336, 10] on h4 "Gerenciador de Coleções" at bounding box center [302, 7] width 121 height 10
click at [169, 26] on span "Layout" at bounding box center [172, 27] width 18 height 13
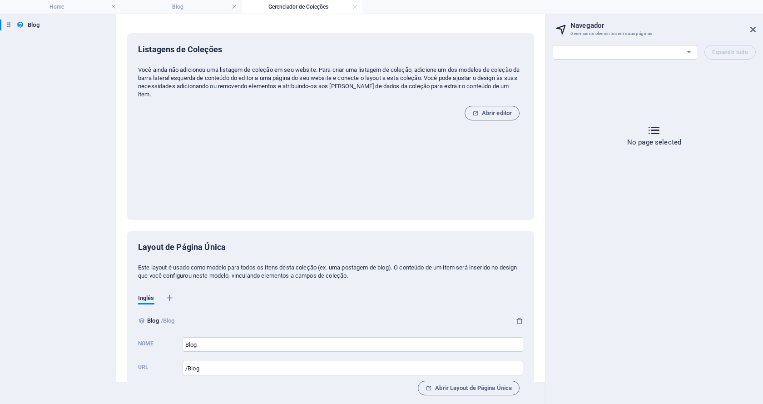
scroll to position [31, 0]
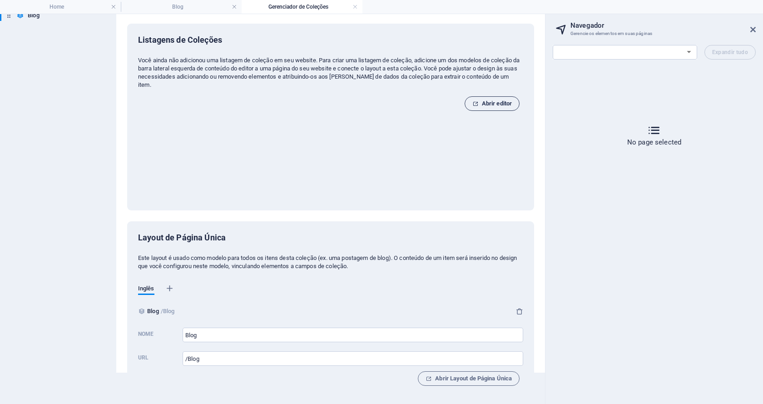
click at [484, 102] on span "Abrir editor" at bounding box center [493, 103] width 40 height 11
select select "18042291-en"
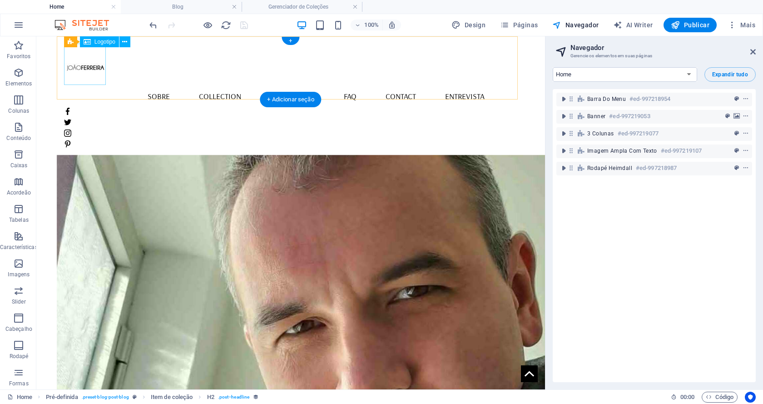
click at [98, 65] on div at bounding box center [291, 64] width 454 height 41
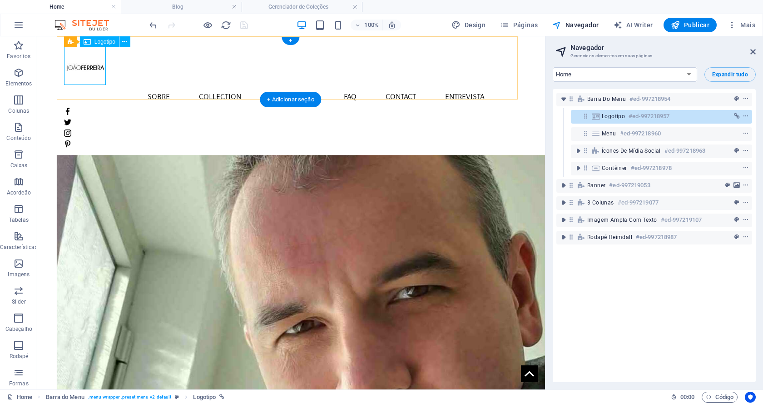
click at [93, 68] on div at bounding box center [291, 64] width 454 height 41
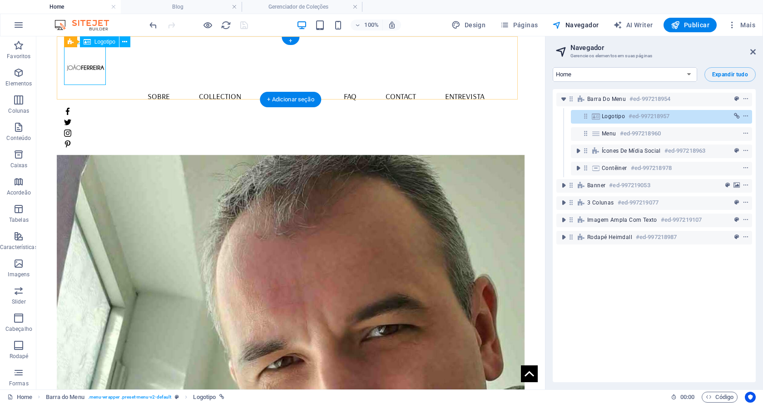
select select "px"
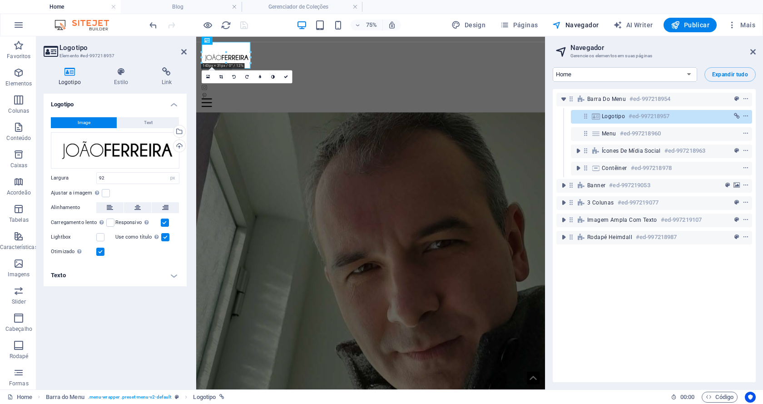
drag, startPoint x: 232, startPoint y: 60, endPoint x: 249, endPoint y: 69, distance: 18.3
type input "143"
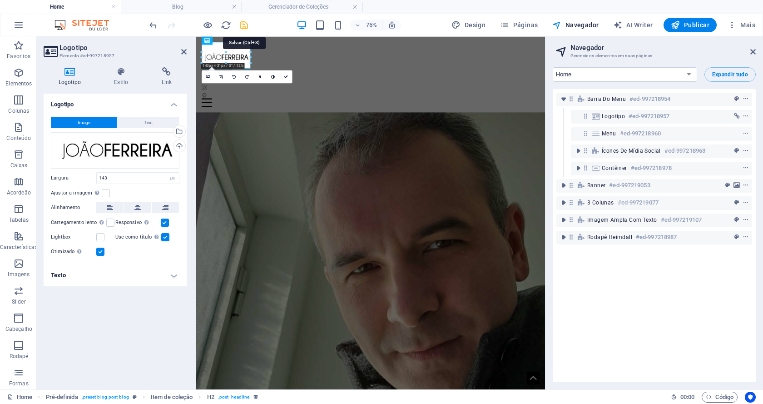
click at [244, 25] on icon "save" at bounding box center [244, 25] width 10 height 10
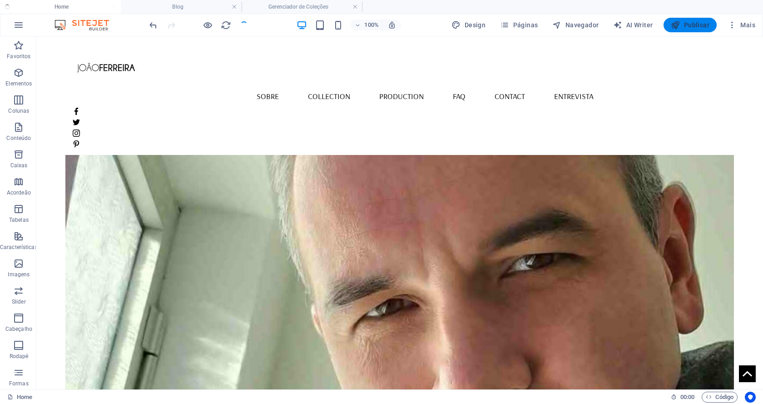
click at [702, 21] on span "Publicar" at bounding box center [690, 24] width 39 height 9
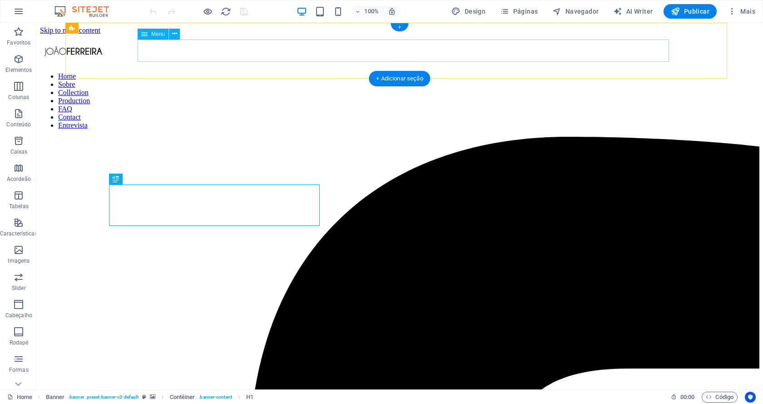
click at [336, 72] on nav "Home Sobre Collection Production FAQ Contact Entrevista" at bounding box center [400, 100] width 720 height 57
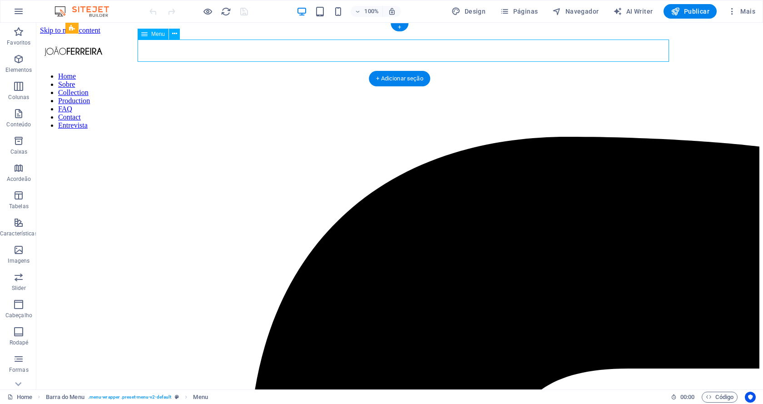
click at [232, 72] on nav "Home Sobre Collection Production FAQ Contact Entrevista" at bounding box center [400, 100] width 720 height 57
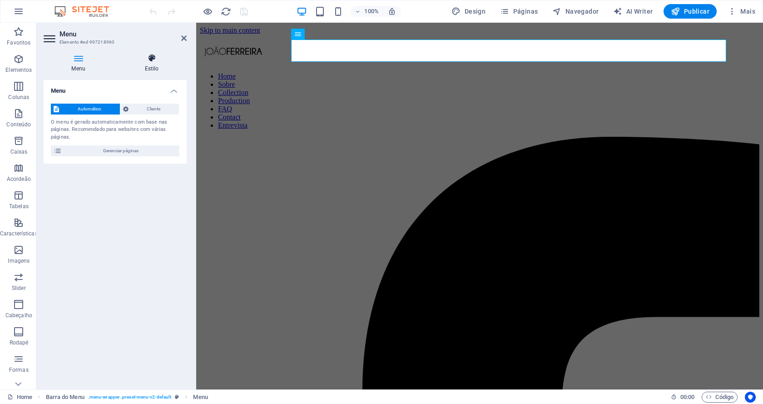
click at [146, 65] on h4 "Estilo" at bounding box center [152, 63] width 70 height 19
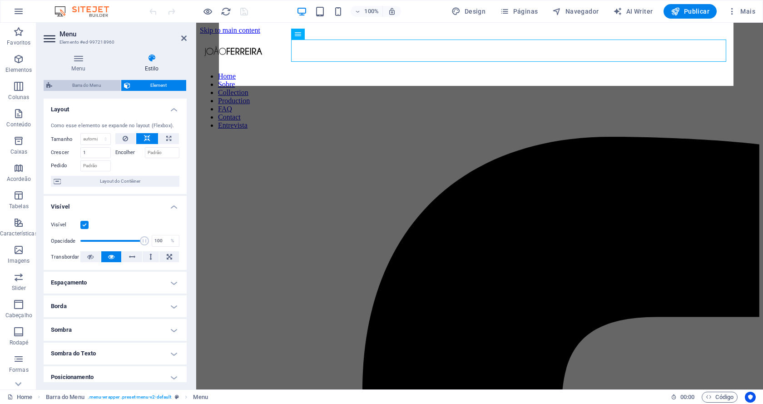
click at [95, 86] on span "Barra do Menu" at bounding box center [86, 85] width 63 height 11
select select "rem"
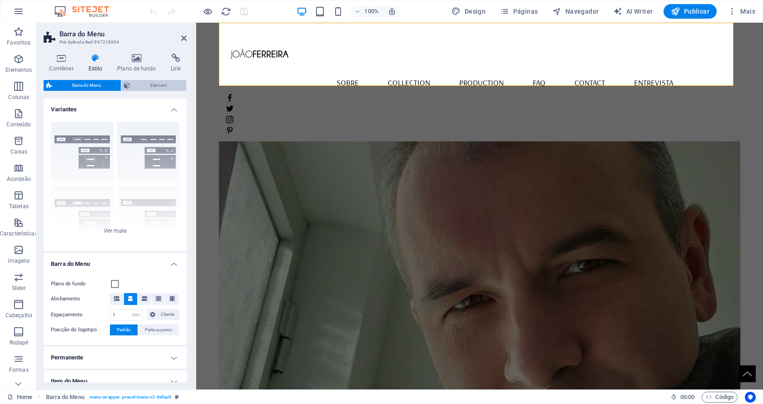
click at [145, 88] on span "Element" at bounding box center [158, 85] width 50 height 11
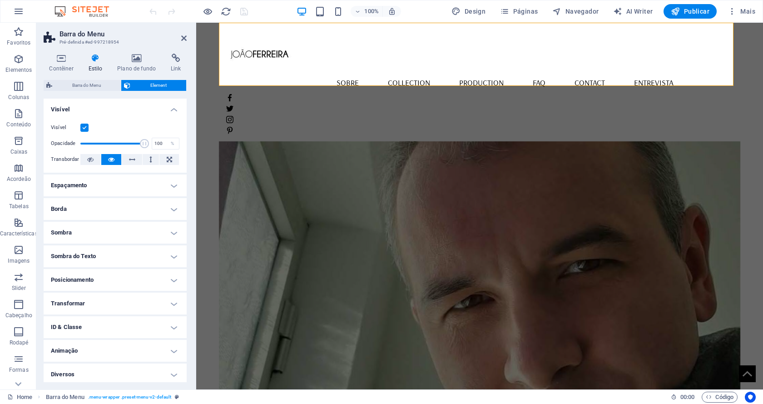
scroll to position [3, 0]
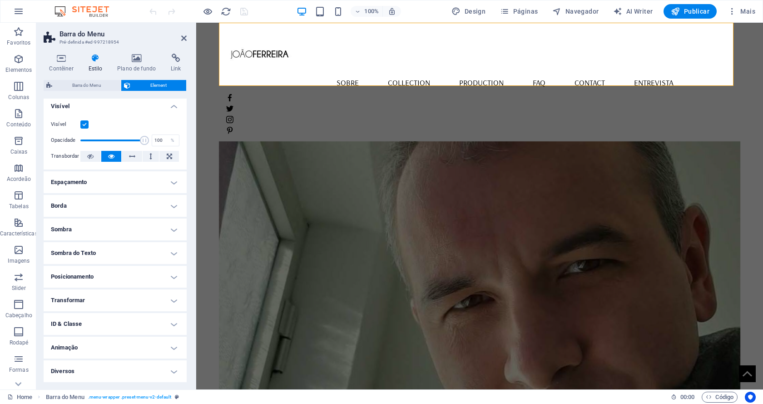
click at [95, 252] on h4 "Sombra do Texto" at bounding box center [115, 253] width 143 height 22
click at [110, 299] on h4 "Posicionamento" at bounding box center [115, 297] width 143 height 22
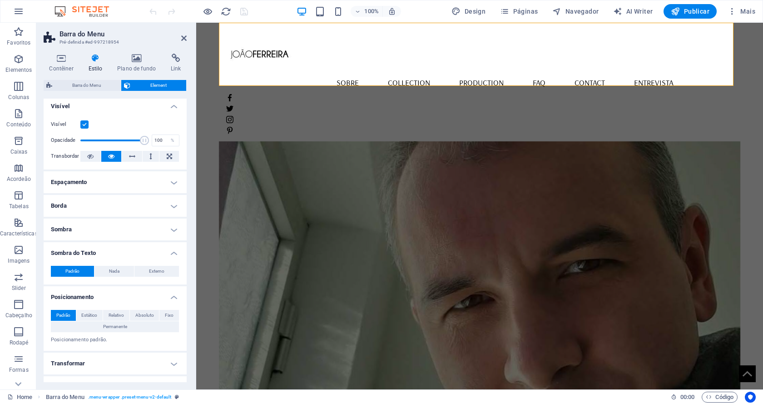
click at [104, 227] on h4 "Sombra" at bounding box center [115, 230] width 143 height 22
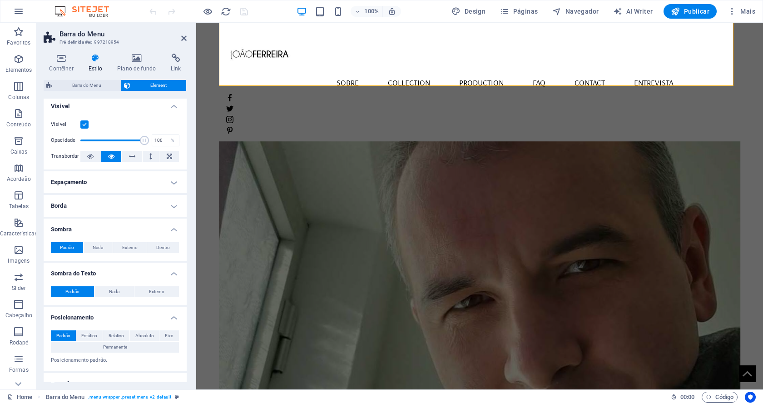
click at [105, 203] on h4 "Borda" at bounding box center [115, 206] width 143 height 22
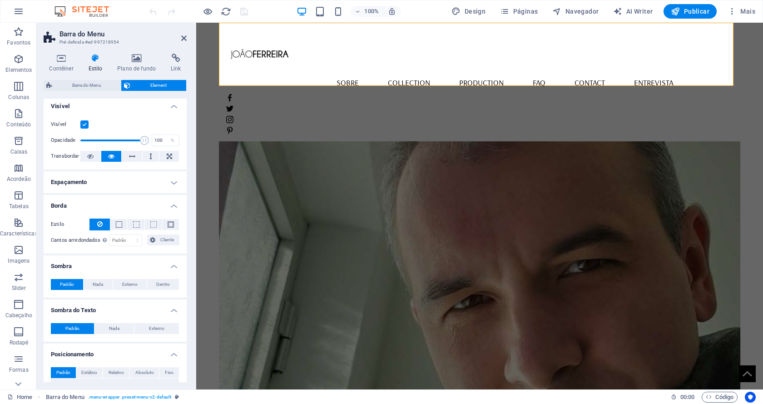
click at [110, 182] on h4 "Espaçamento" at bounding box center [115, 182] width 143 height 22
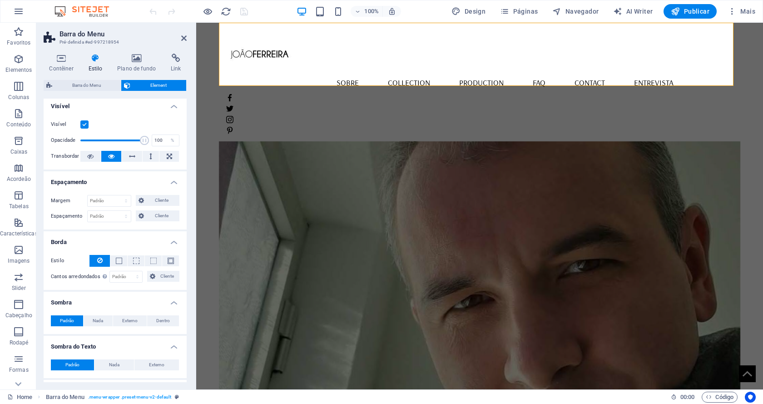
scroll to position [0, 0]
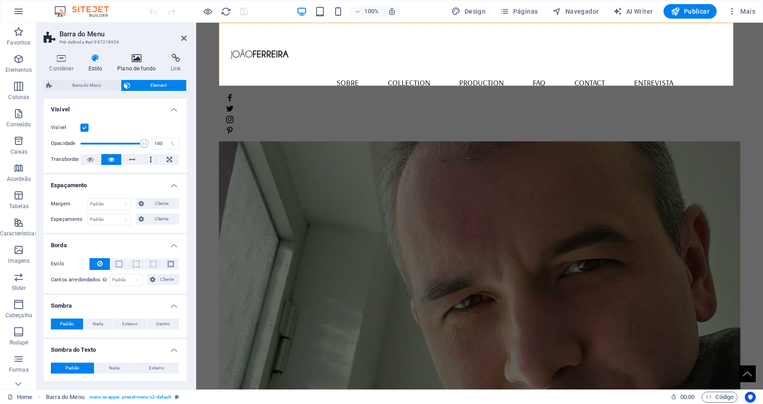
click at [129, 60] on icon at bounding box center [137, 58] width 50 height 9
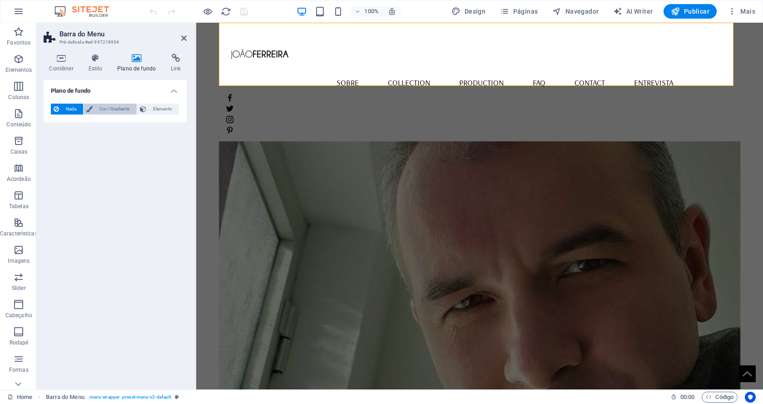
click at [111, 109] on span "Cor / Gradiente" at bounding box center [114, 109] width 38 height 11
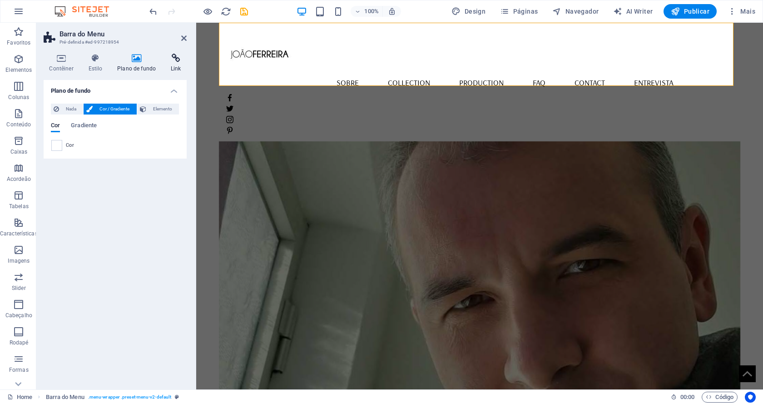
click at [173, 65] on h4 "Link" at bounding box center [175, 63] width 21 height 19
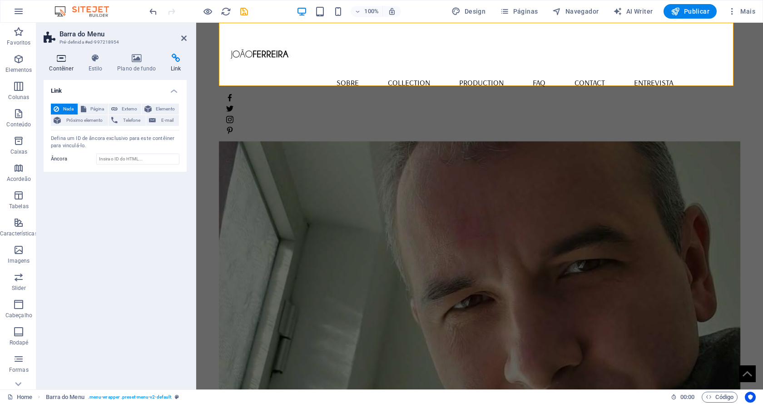
click at [67, 60] on icon at bounding box center [61, 58] width 35 height 9
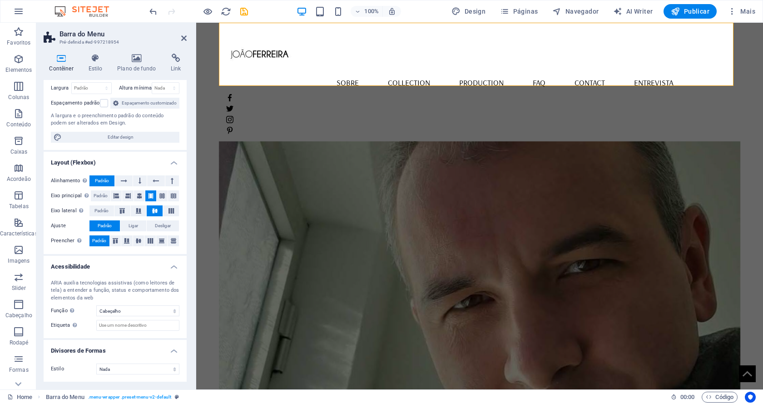
scroll to position [76, 0]
click at [122, 138] on span "Editar design" at bounding box center [121, 137] width 112 height 11
select select "rem"
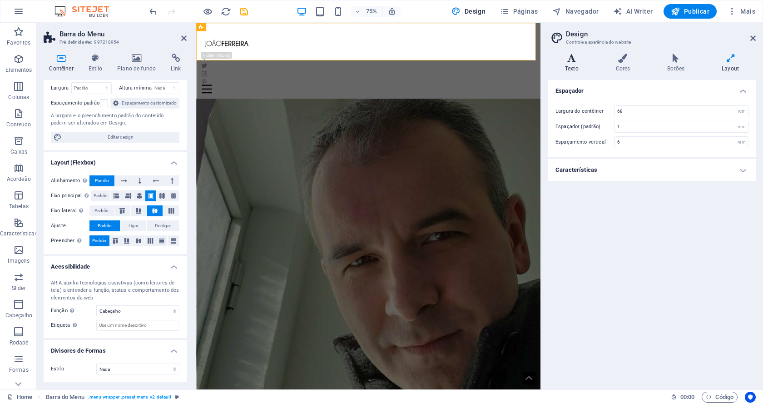
click at [576, 62] on icon at bounding box center [571, 58] width 47 height 9
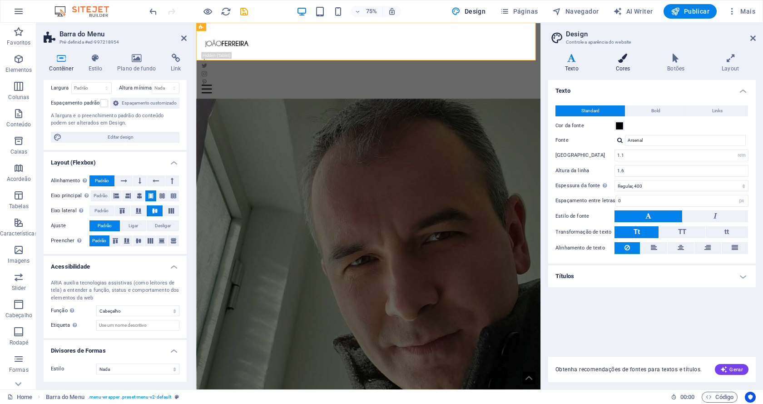
click at [624, 60] on icon at bounding box center [623, 58] width 48 height 9
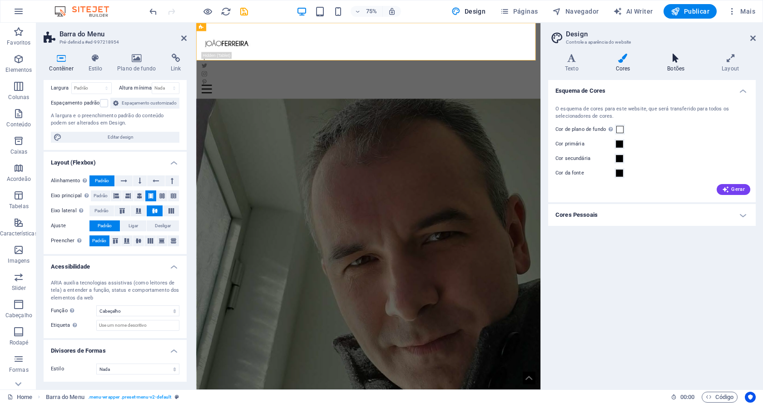
click at [676, 61] on icon at bounding box center [676, 58] width 51 height 9
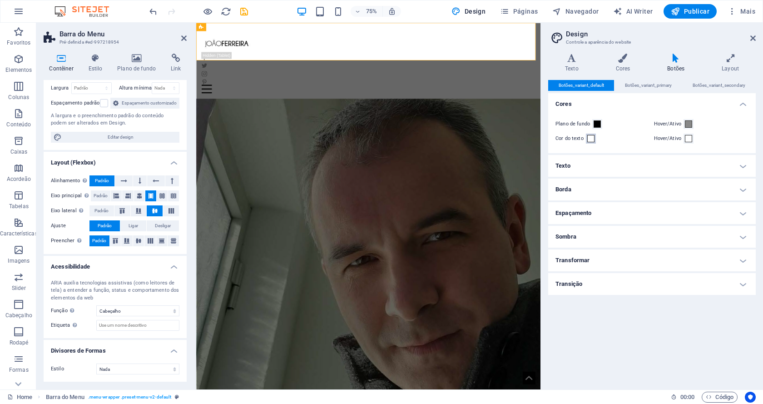
click at [591, 139] on span at bounding box center [591, 138] width 7 height 7
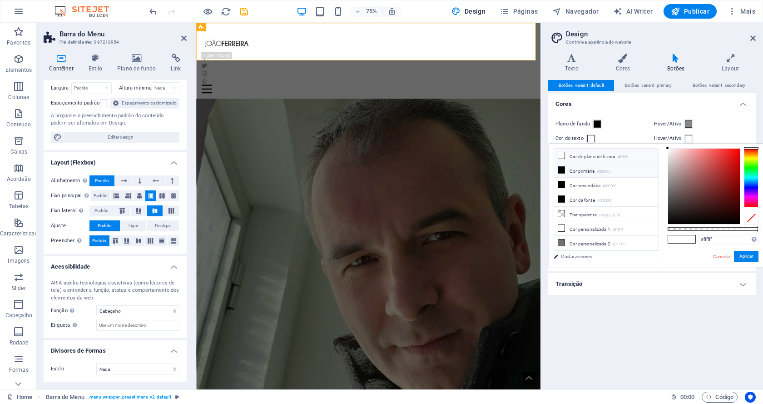
click at [581, 173] on li "Cor primária #000000" at bounding box center [606, 170] width 105 height 15
type input "#000000"
click at [746, 258] on button "Aplicar" at bounding box center [746, 256] width 25 height 11
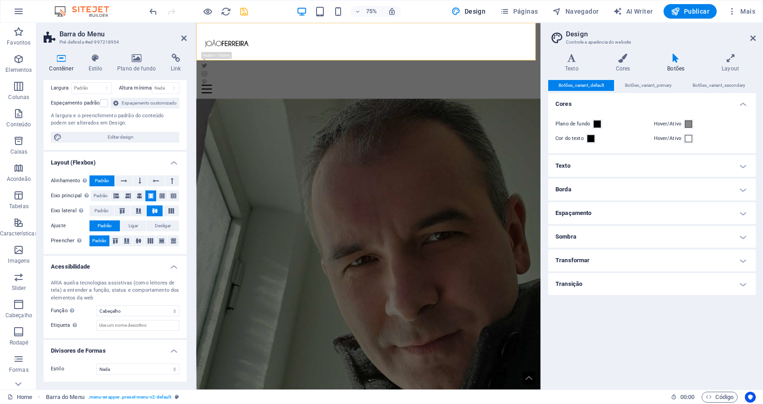
click at [245, 11] on icon "save" at bounding box center [244, 11] width 10 height 10
